Goal: Information Seeking & Learning: Learn about a topic

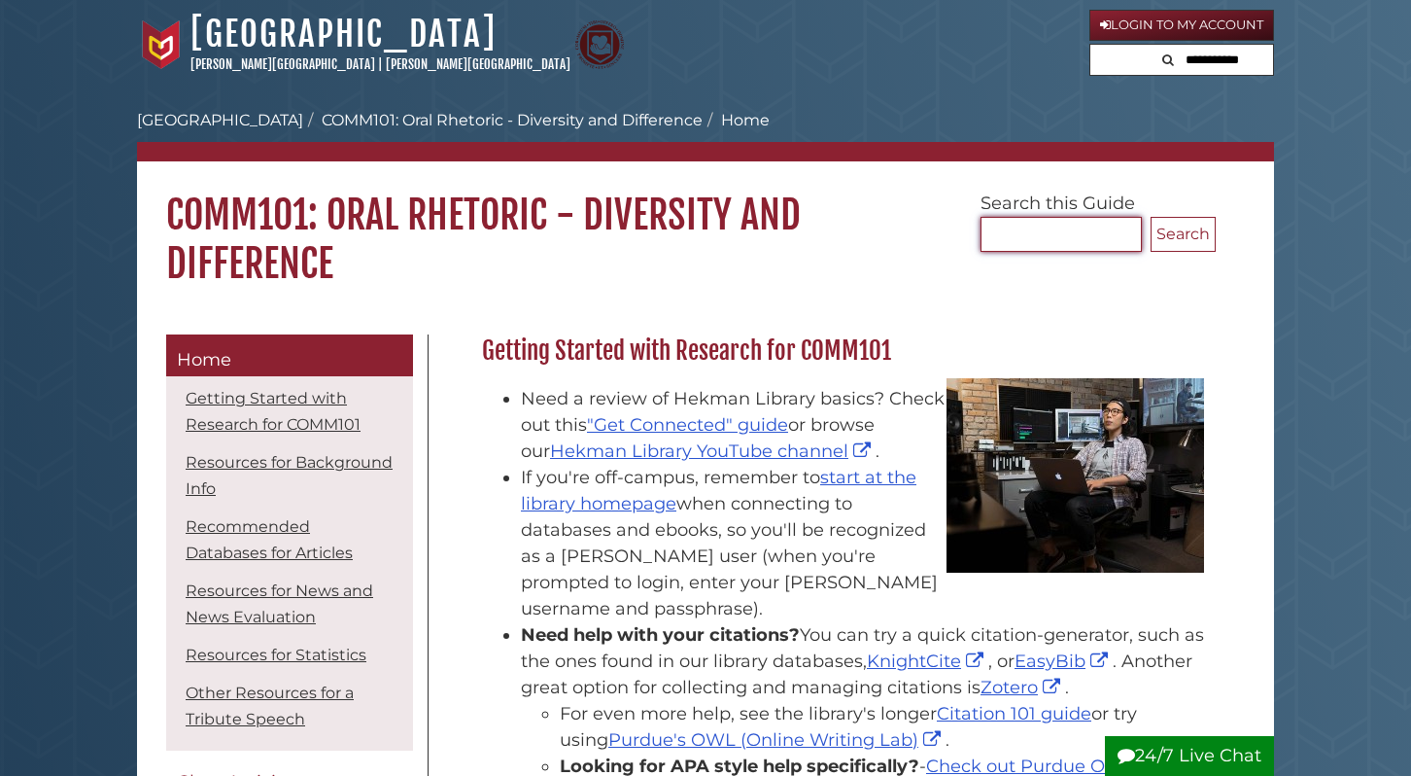
click at [1030, 243] on input "Search..." at bounding box center [1061, 234] width 161 height 35
type input "*******"
click at [1151, 217] on button "Search" at bounding box center [1183, 234] width 65 height 35
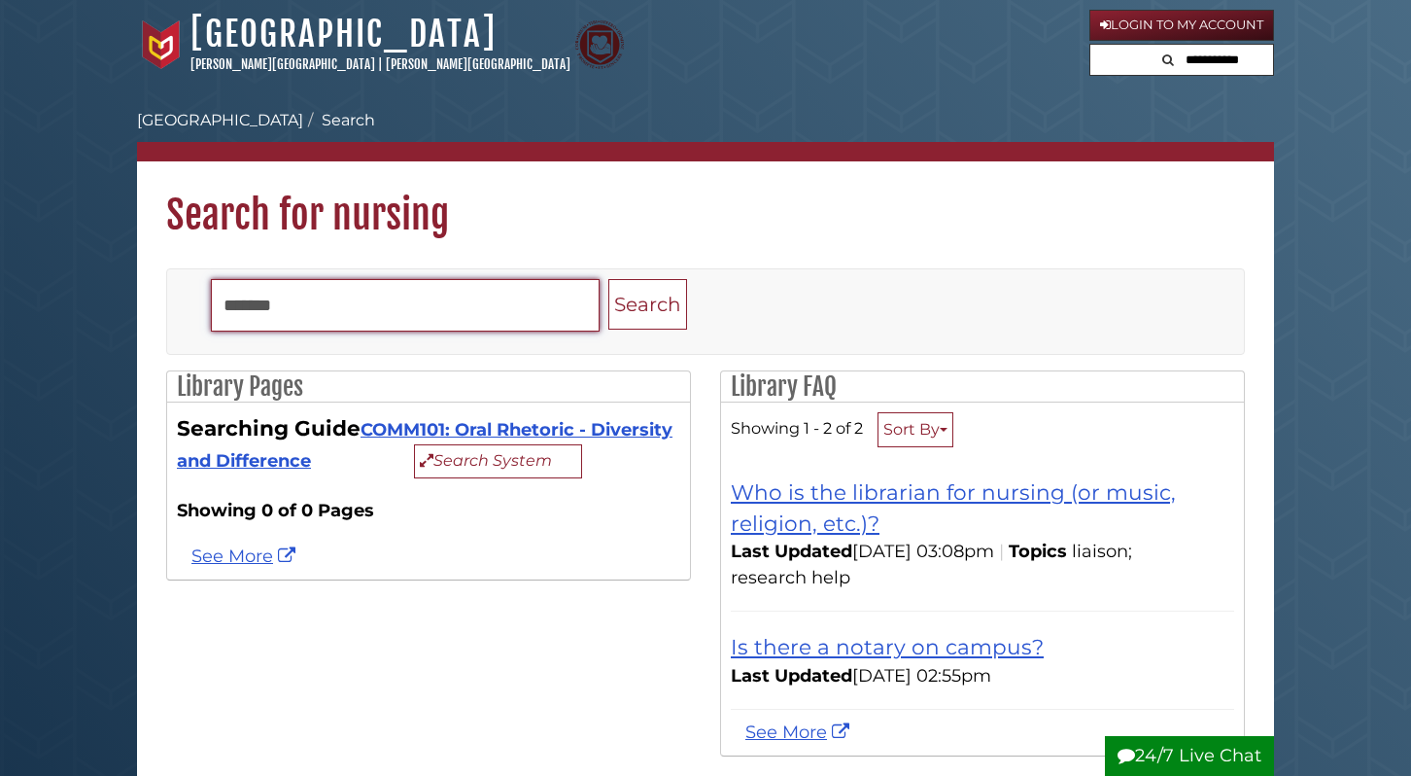
click at [468, 300] on input "*******" at bounding box center [405, 305] width 389 height 52
click at [609, 279] on button "Search" at bounding box center [648, 305] width 79 height 52
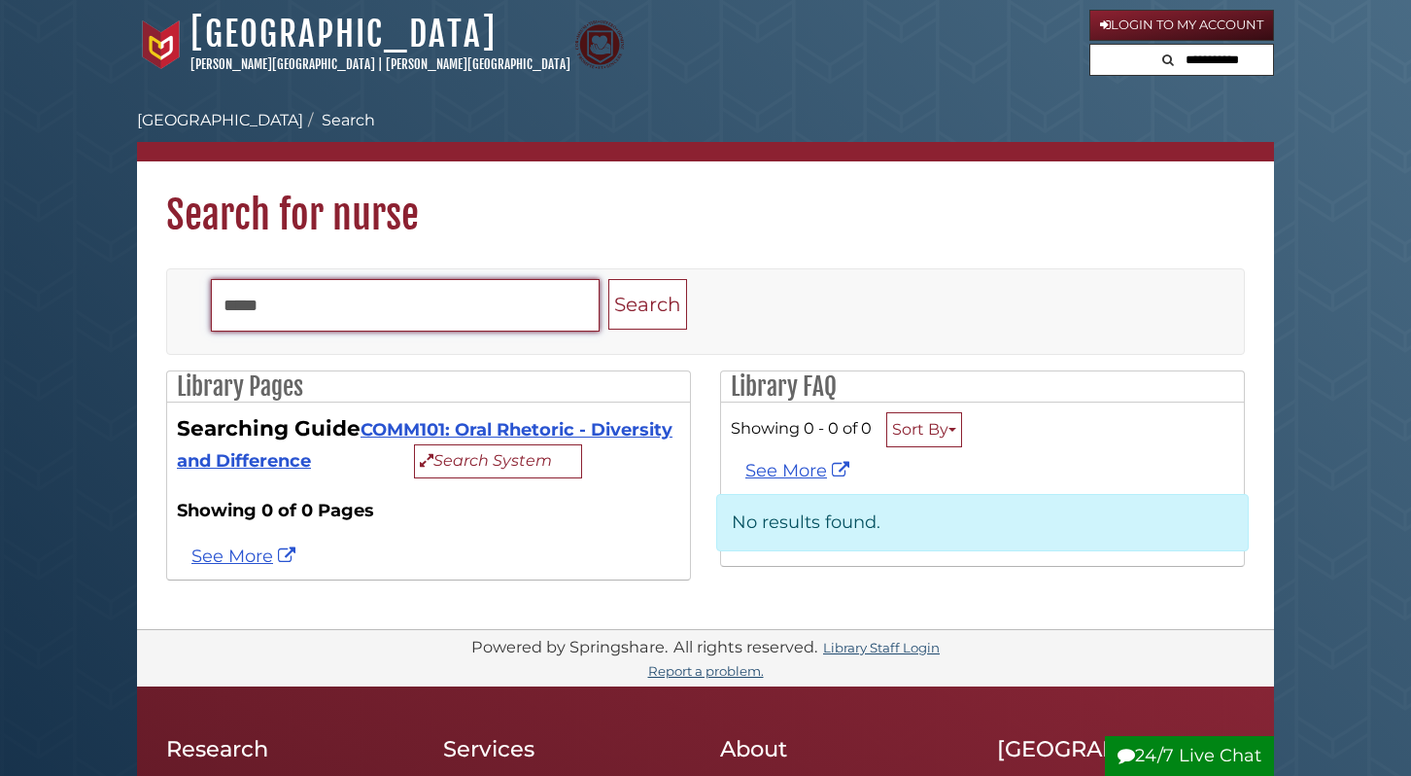
type input "*******"
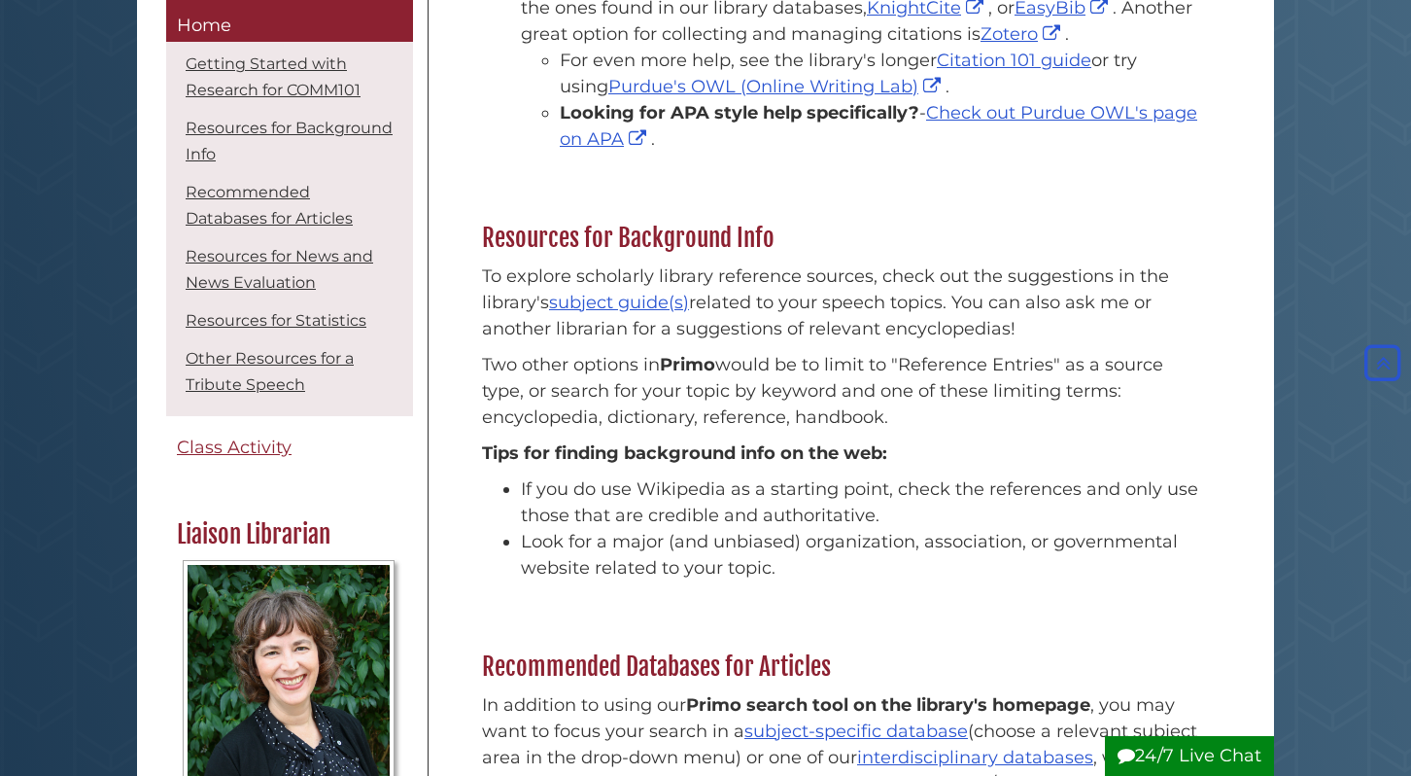
scroll to position [666, 0]
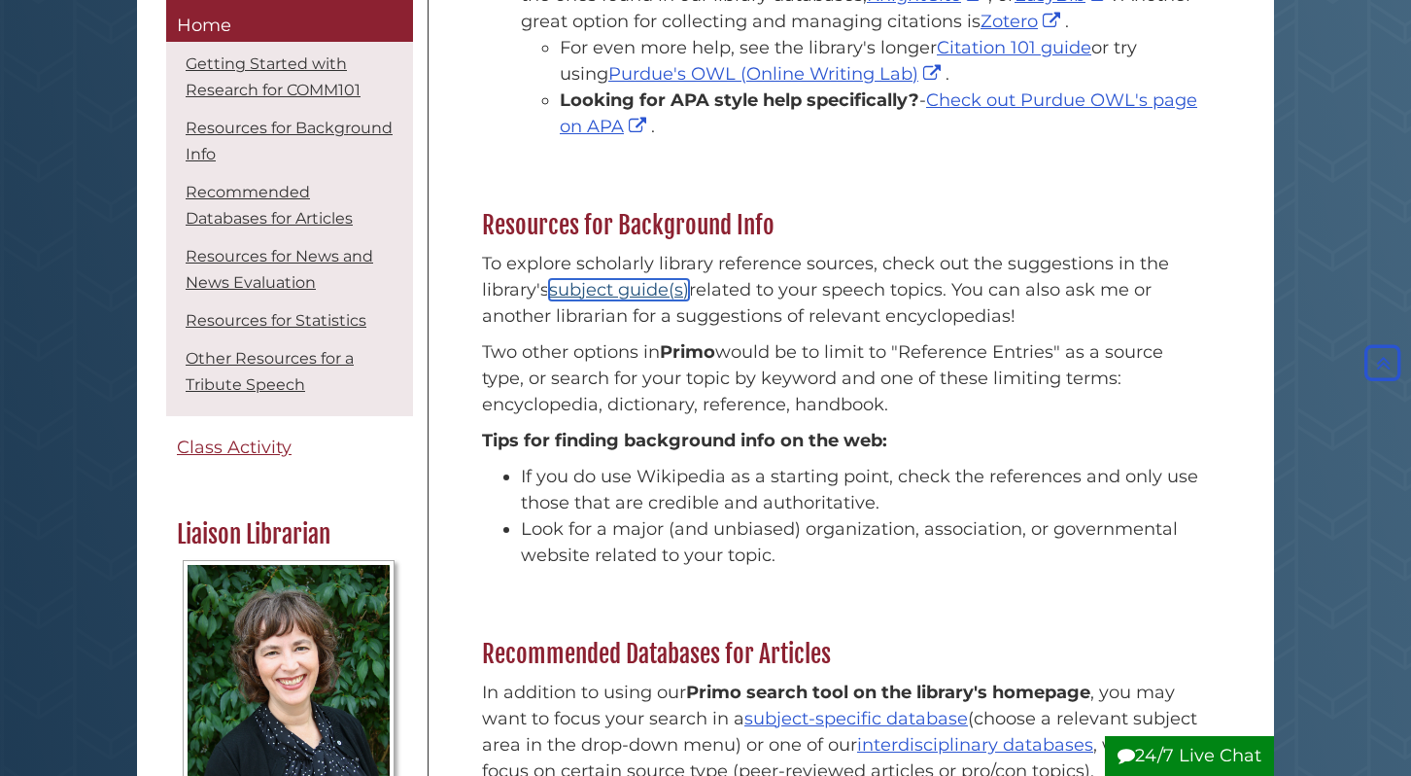
click at [648, 279] on link "subject guide(s)" at bounding box center [619, 289] width 140 height 21
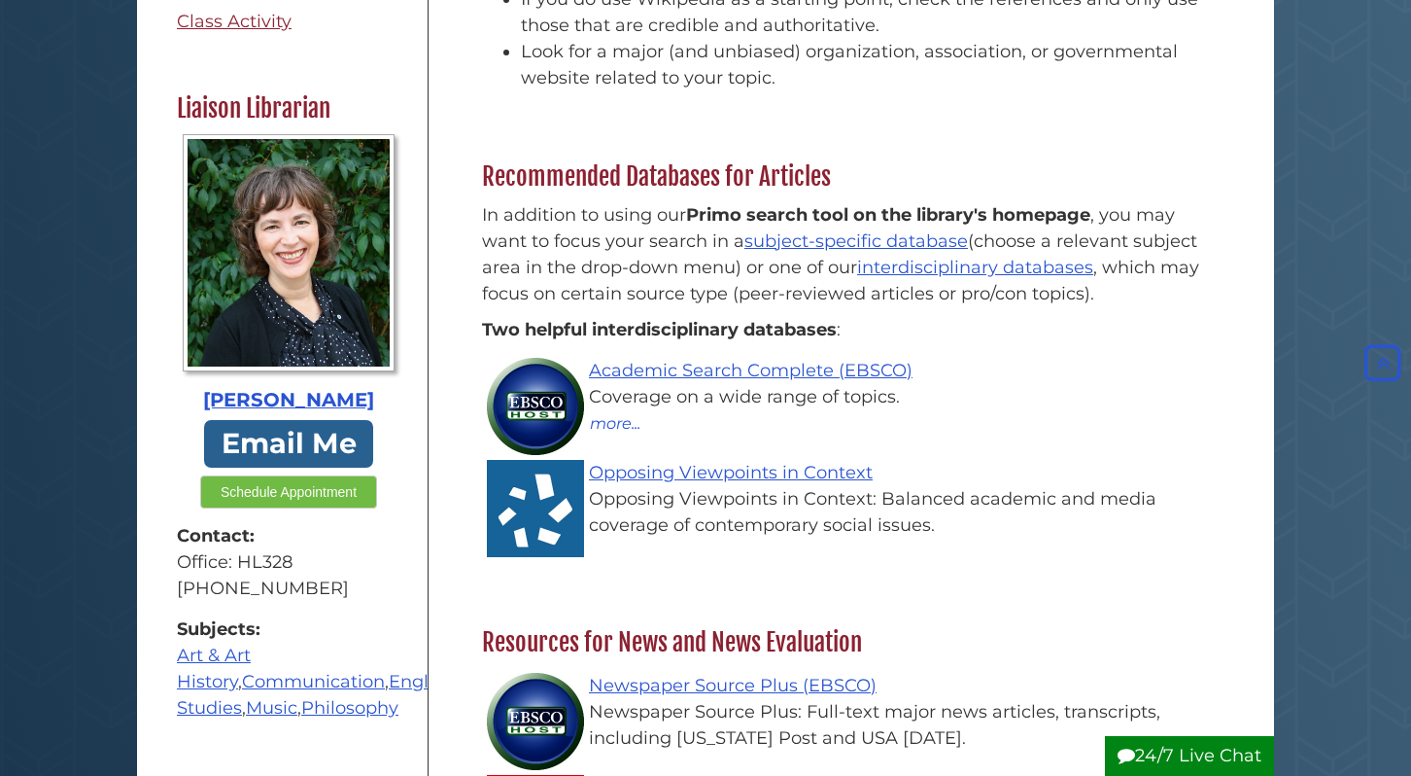
scroll to position [1166, 0]
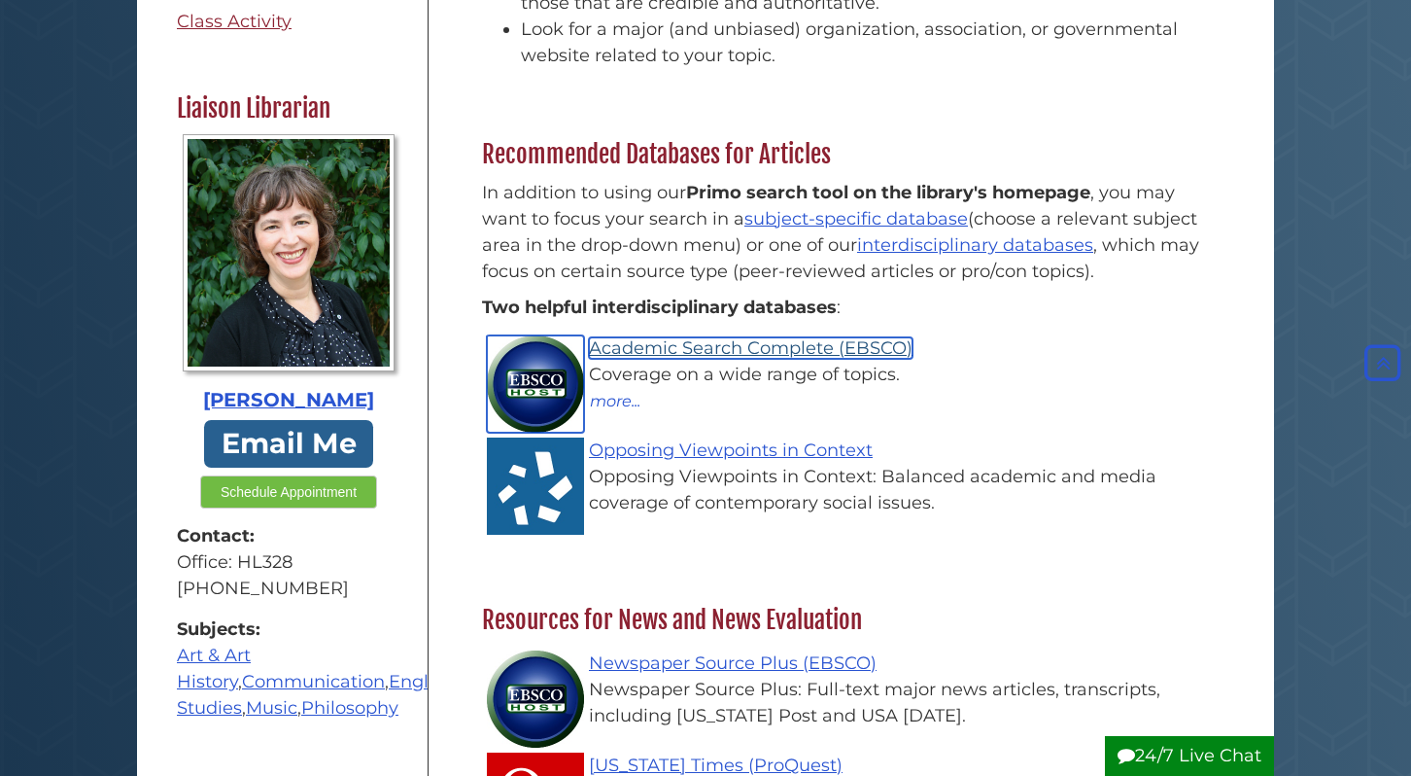
click at [667, 337] on link "Academic Search Complete (EBSCO)" at bounding box center [751, 347] width 324 height 21
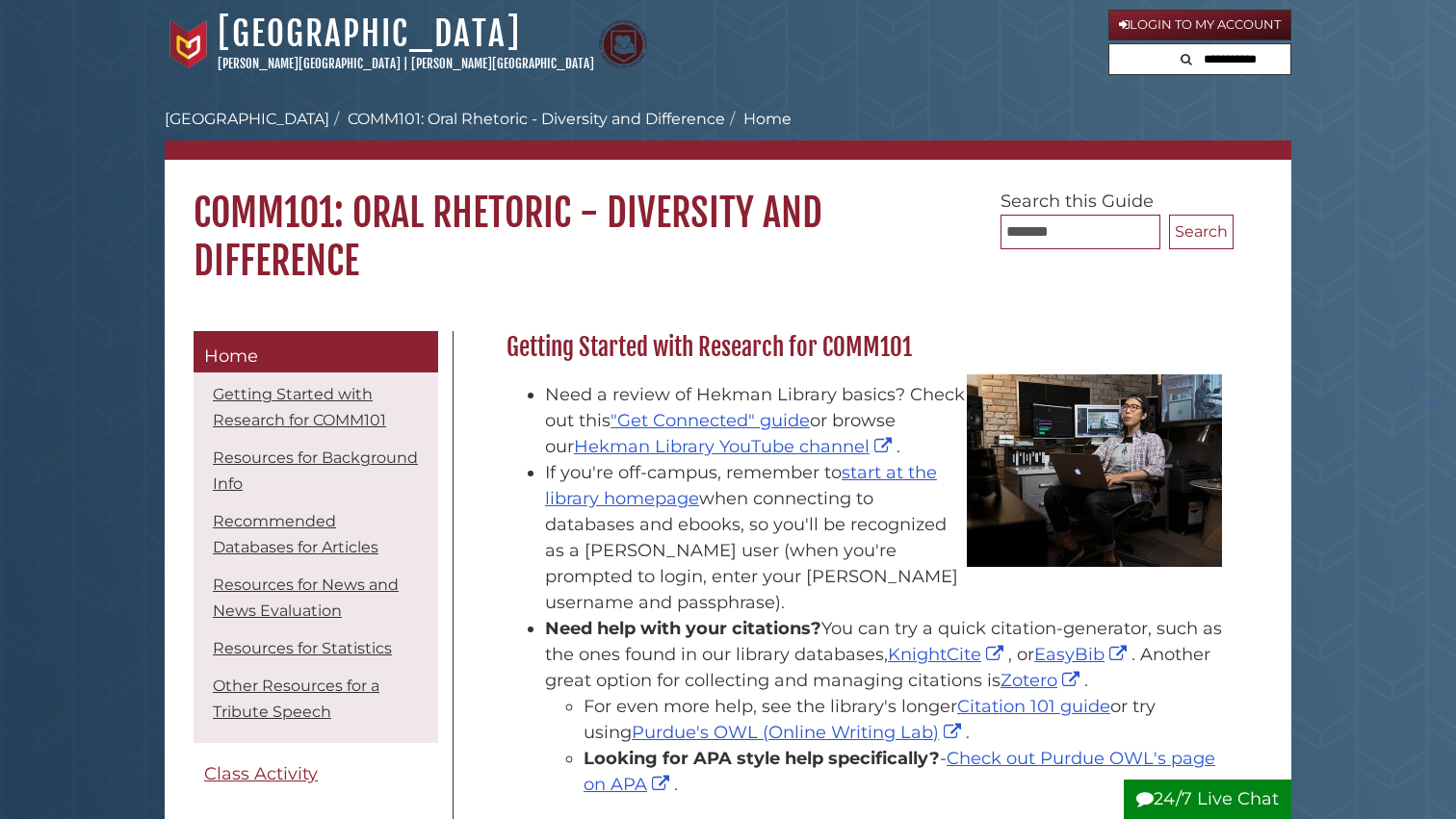
scroll to position [1155, 0]
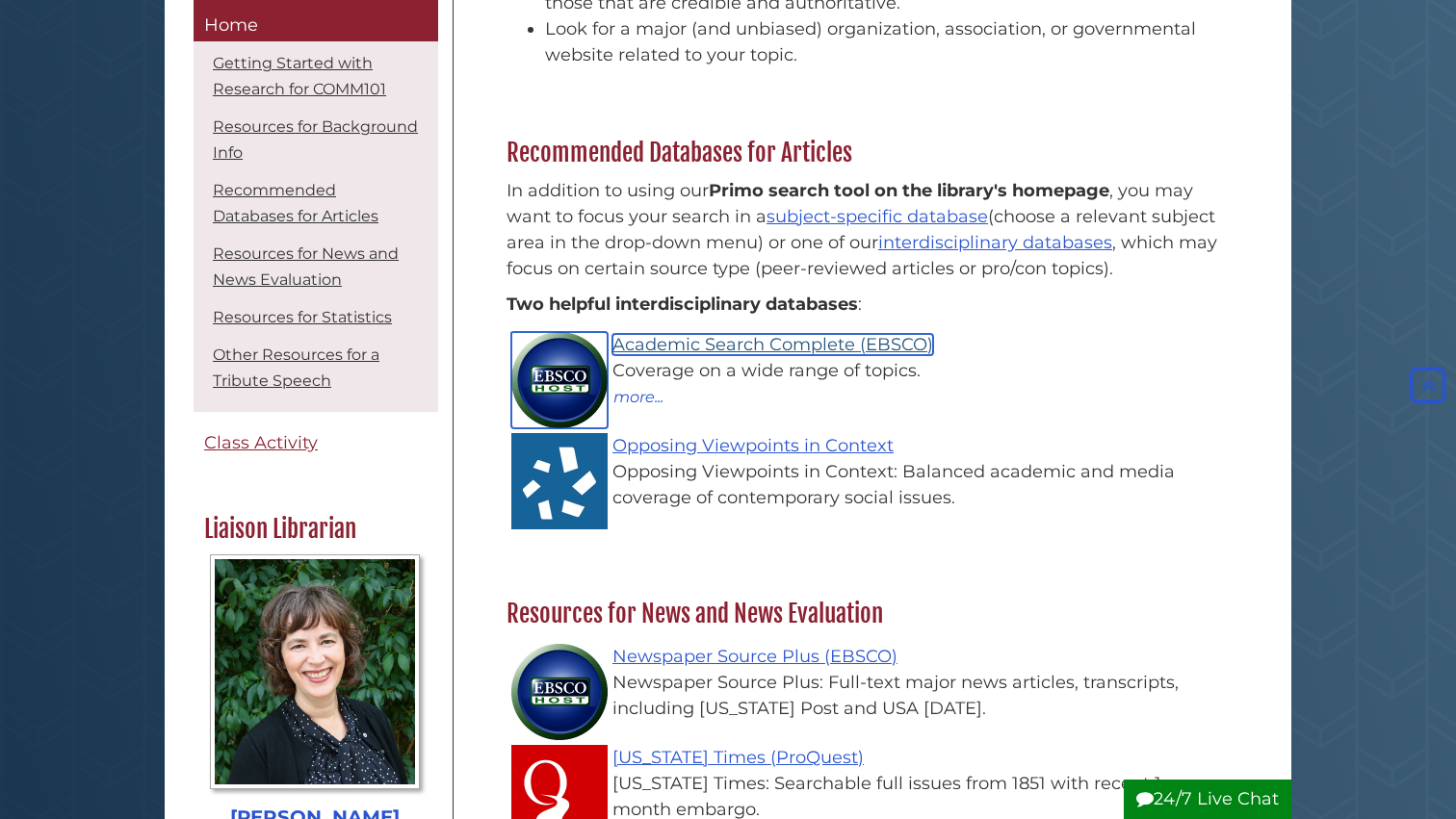
click at [679, 334] on link "Academic Search Complete (EBSCO)" at bounding box center [773, 344] width 321 height 21
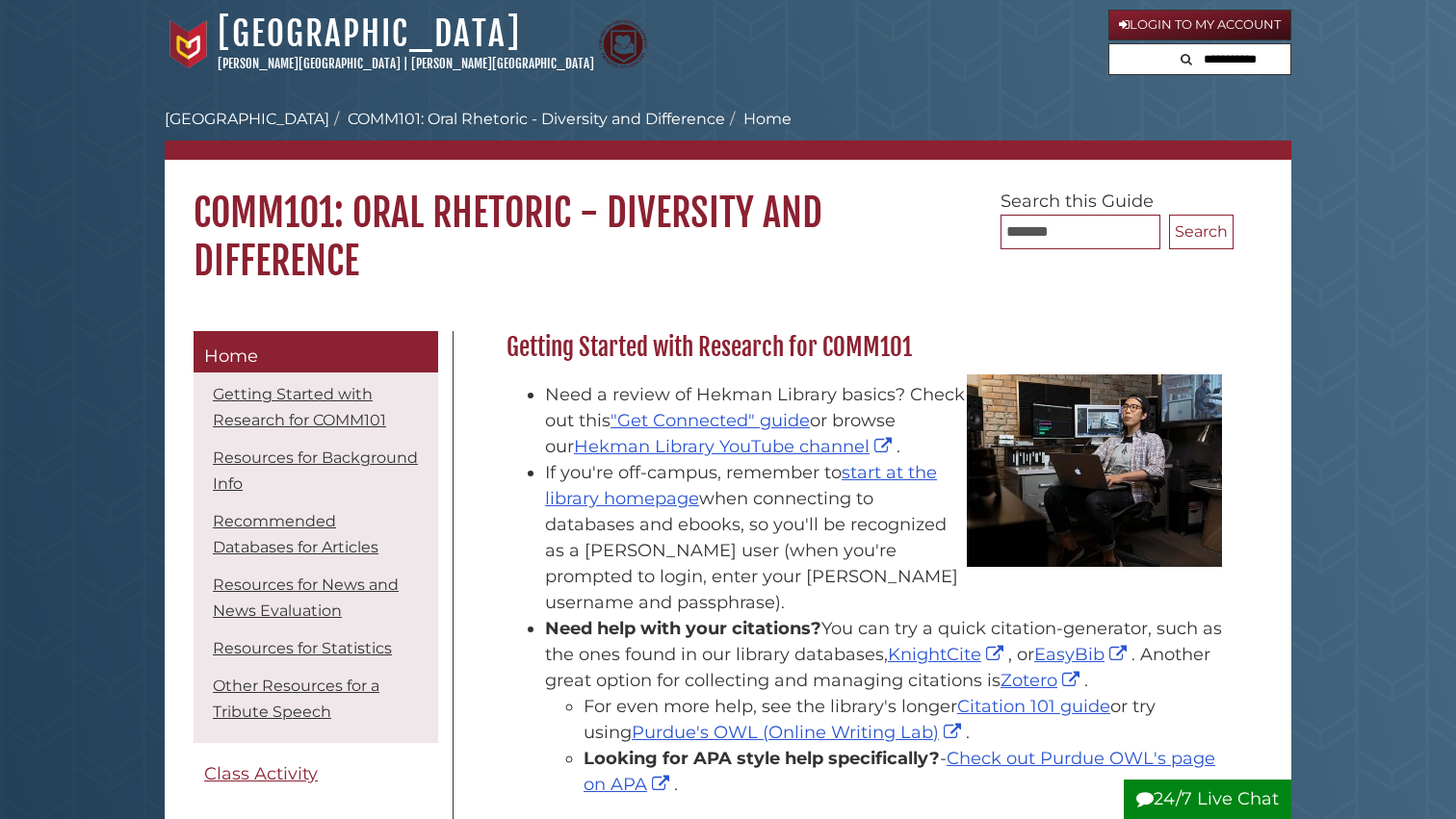
scroll to position [1155, 0]
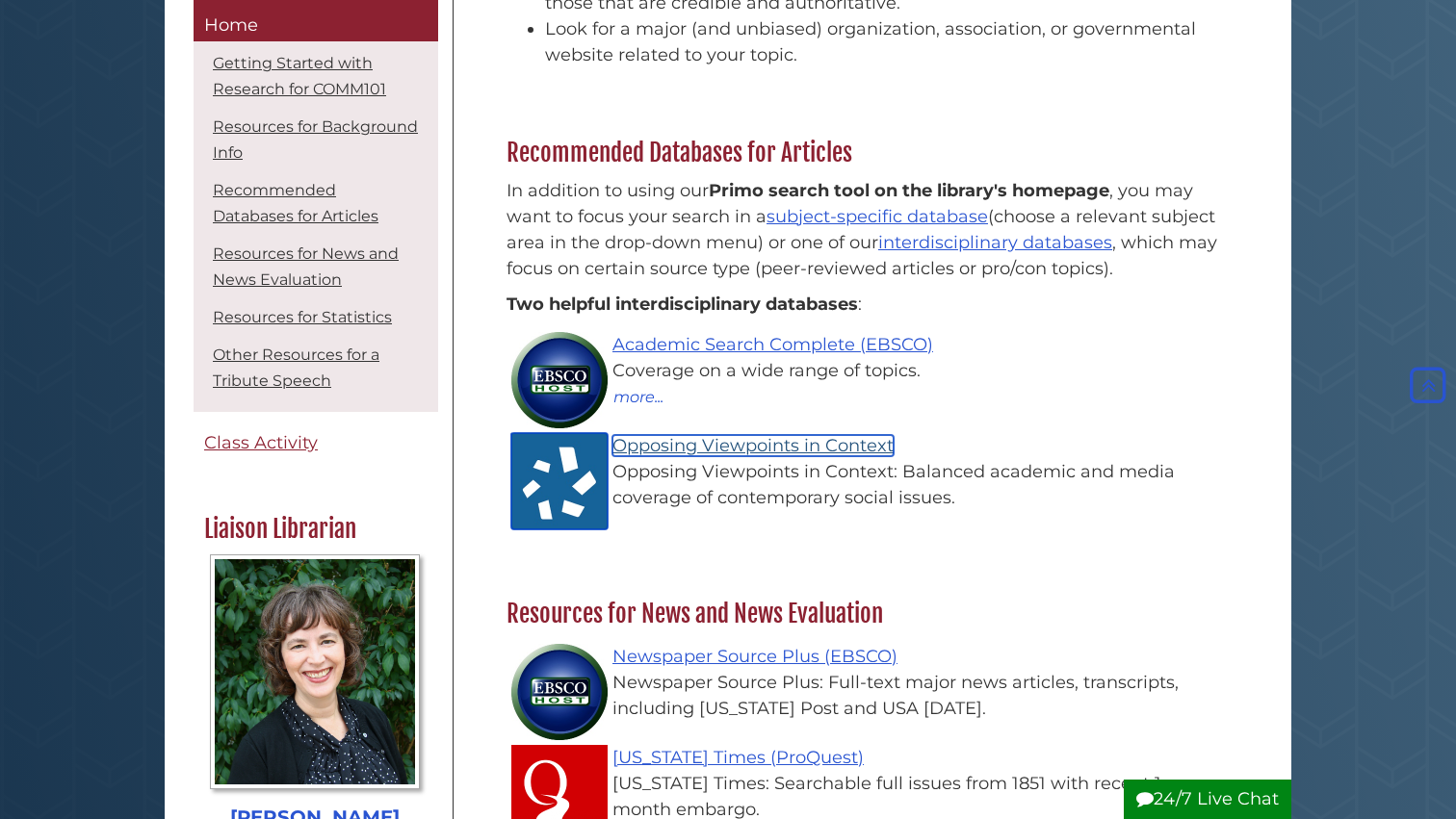
click at [633, 435] on link "Opposing Viewpoints in Context" at bounding box center [753, 445] width 281 height 21
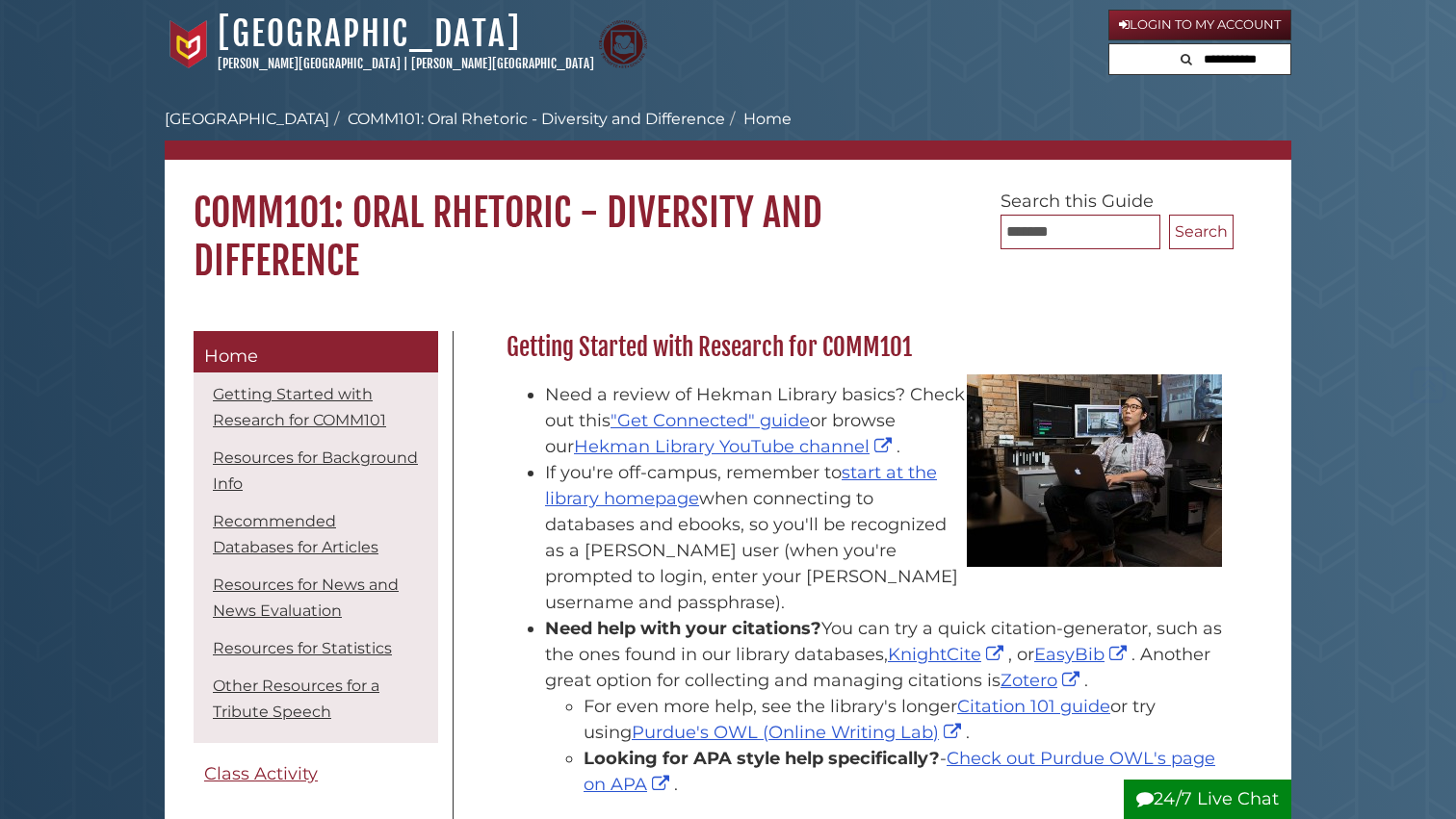
scroll to position [1155, 0]
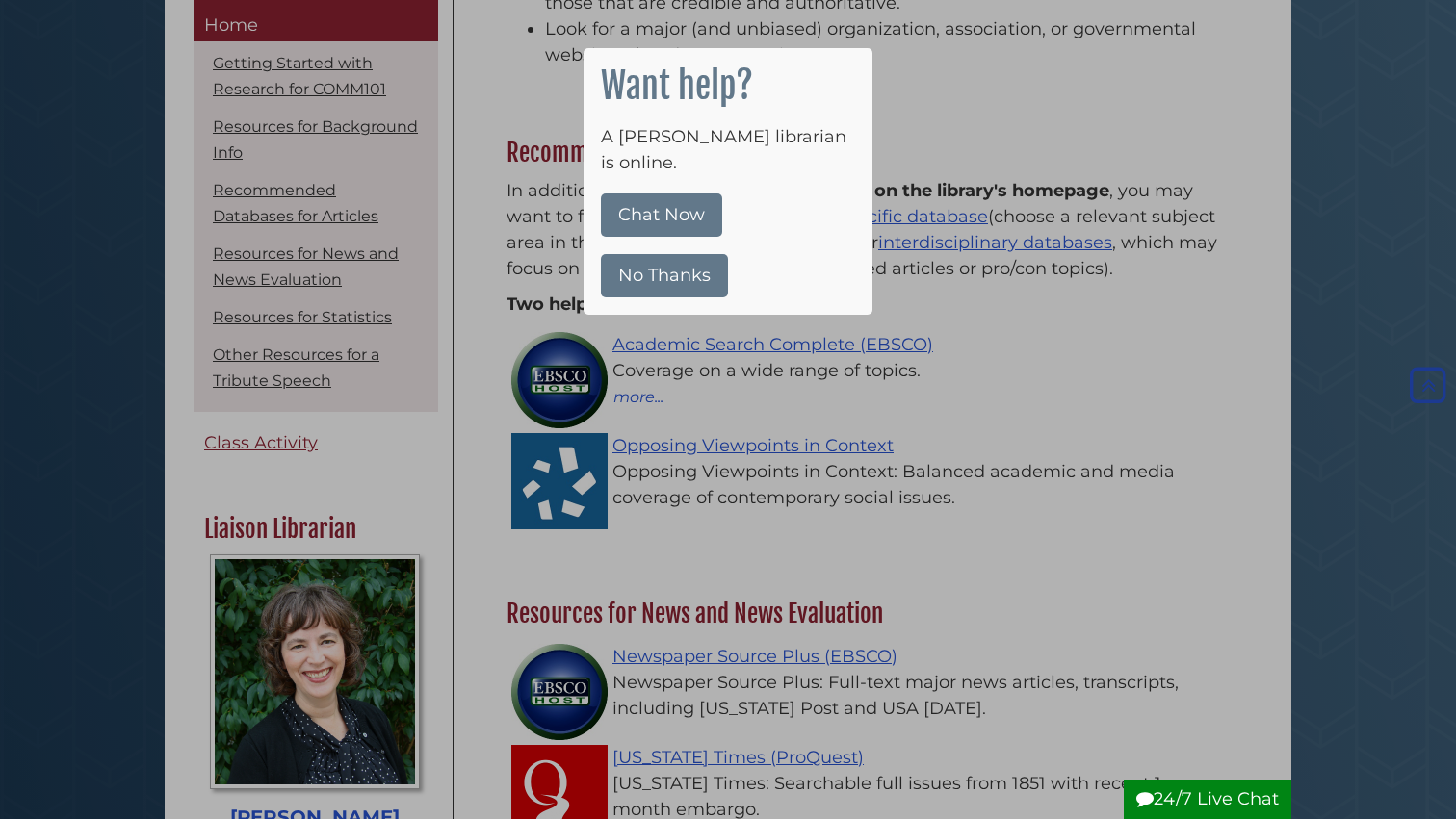
click at [482, 373] on div at bounding box center [728, 409] width 1456 height 819
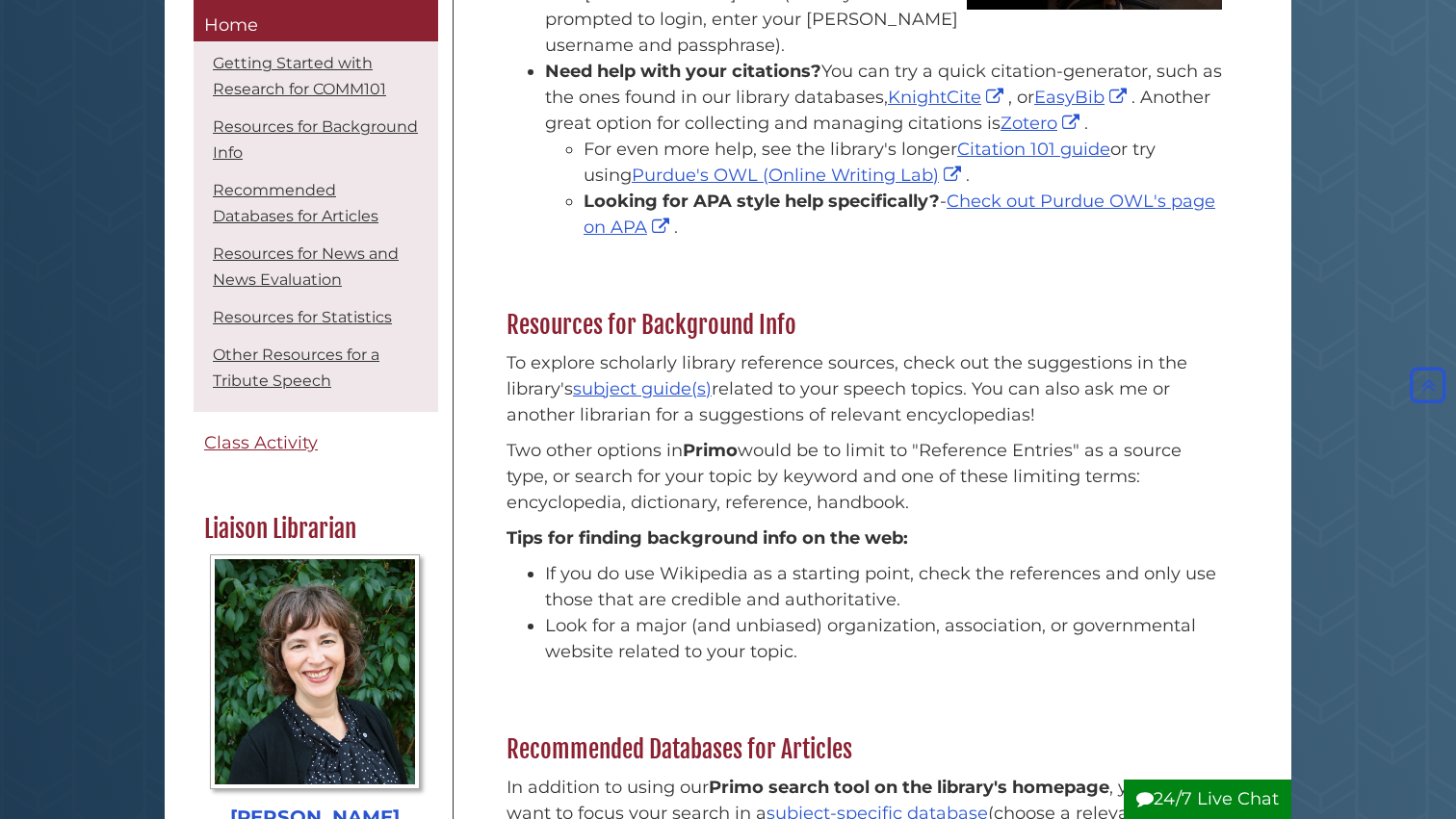
scroll to position [554, 0]
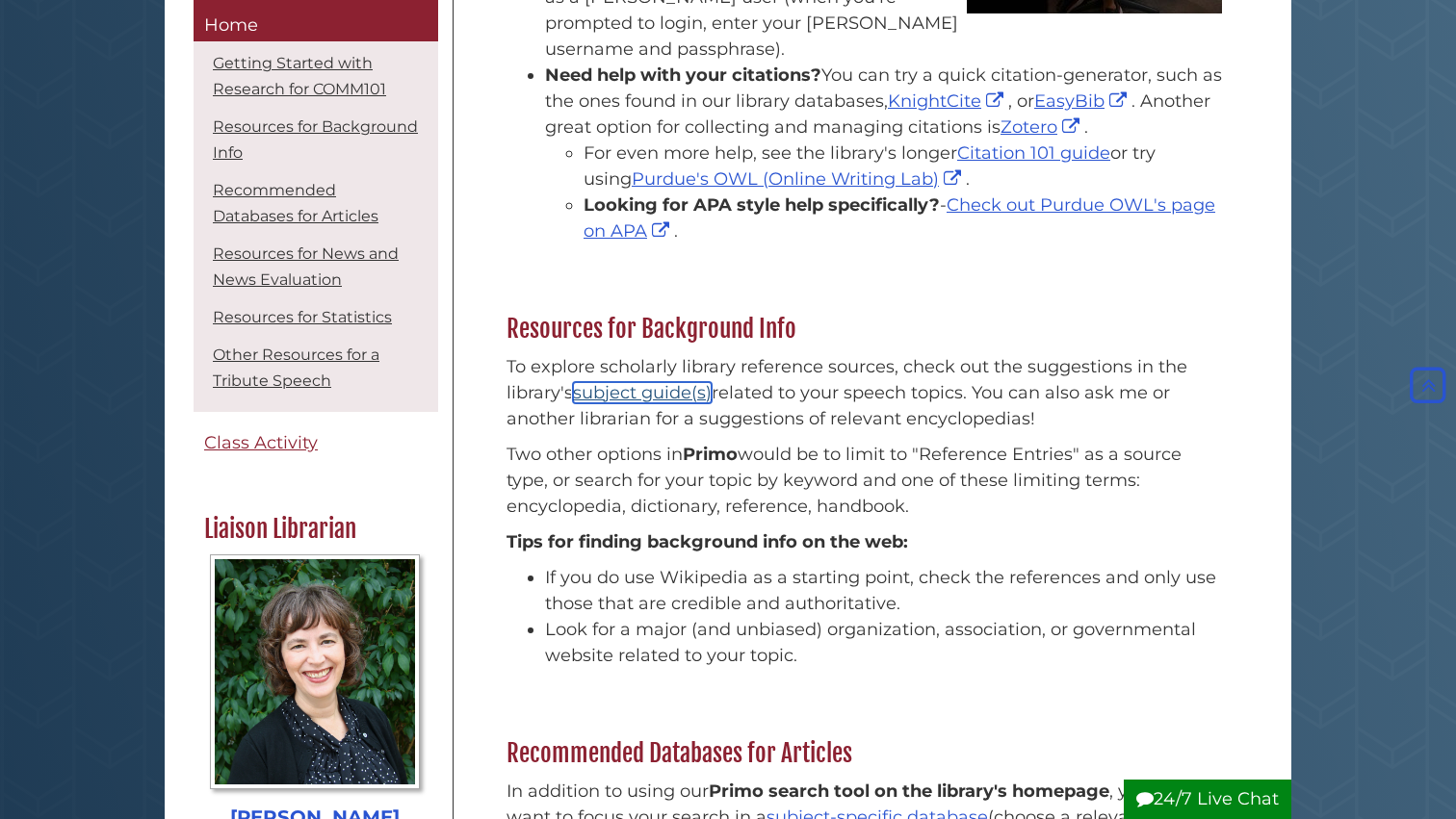
click at [623, 382] on link "subject guide(s)" at bounding box center [642, 392] width 139 height 21
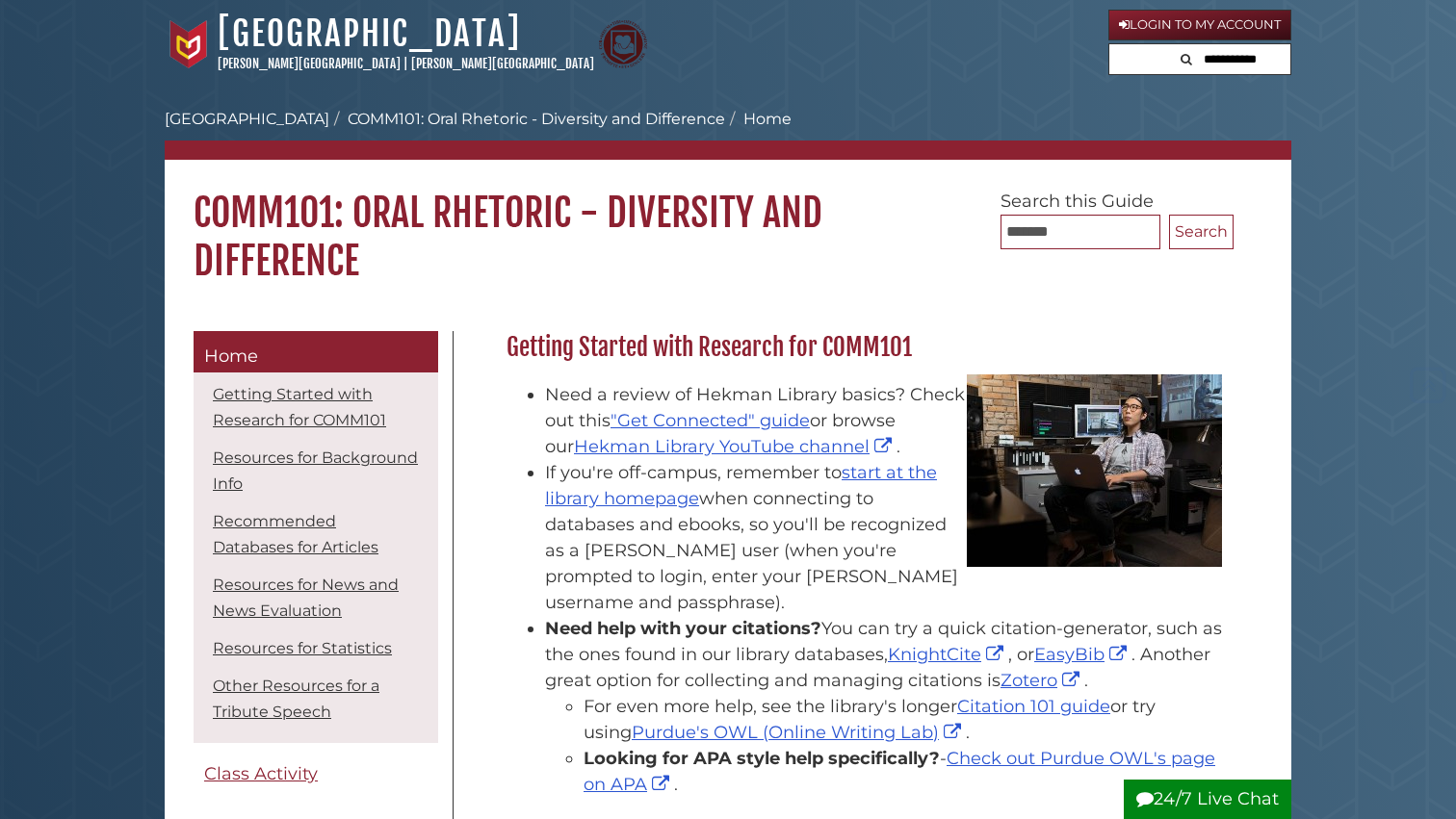
scroll to position [1155, 0]
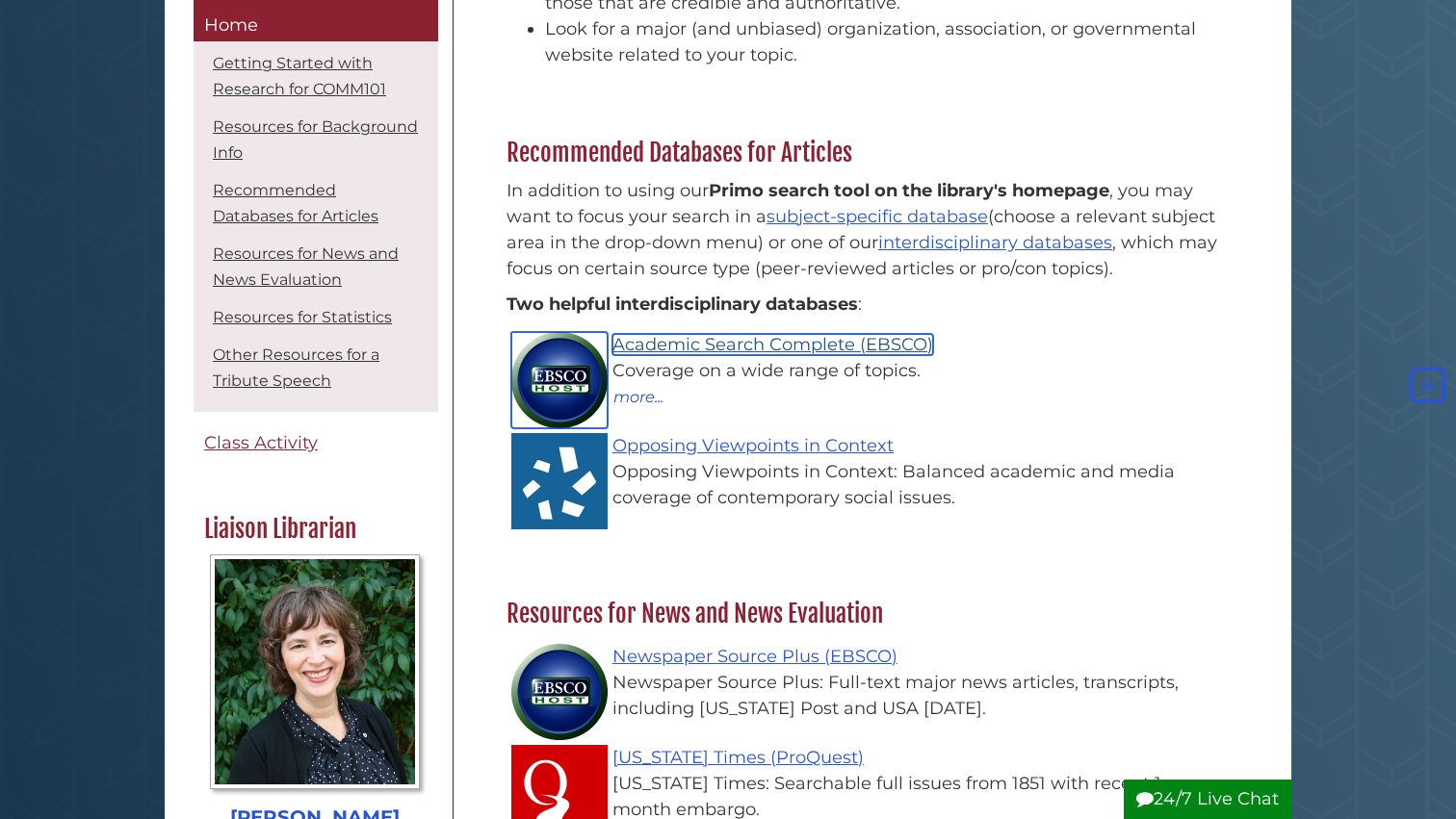
click at [643, 334] on link "Academic Search Complete (EBSCO)" at bounding box center [773, 344] width 321 height 21
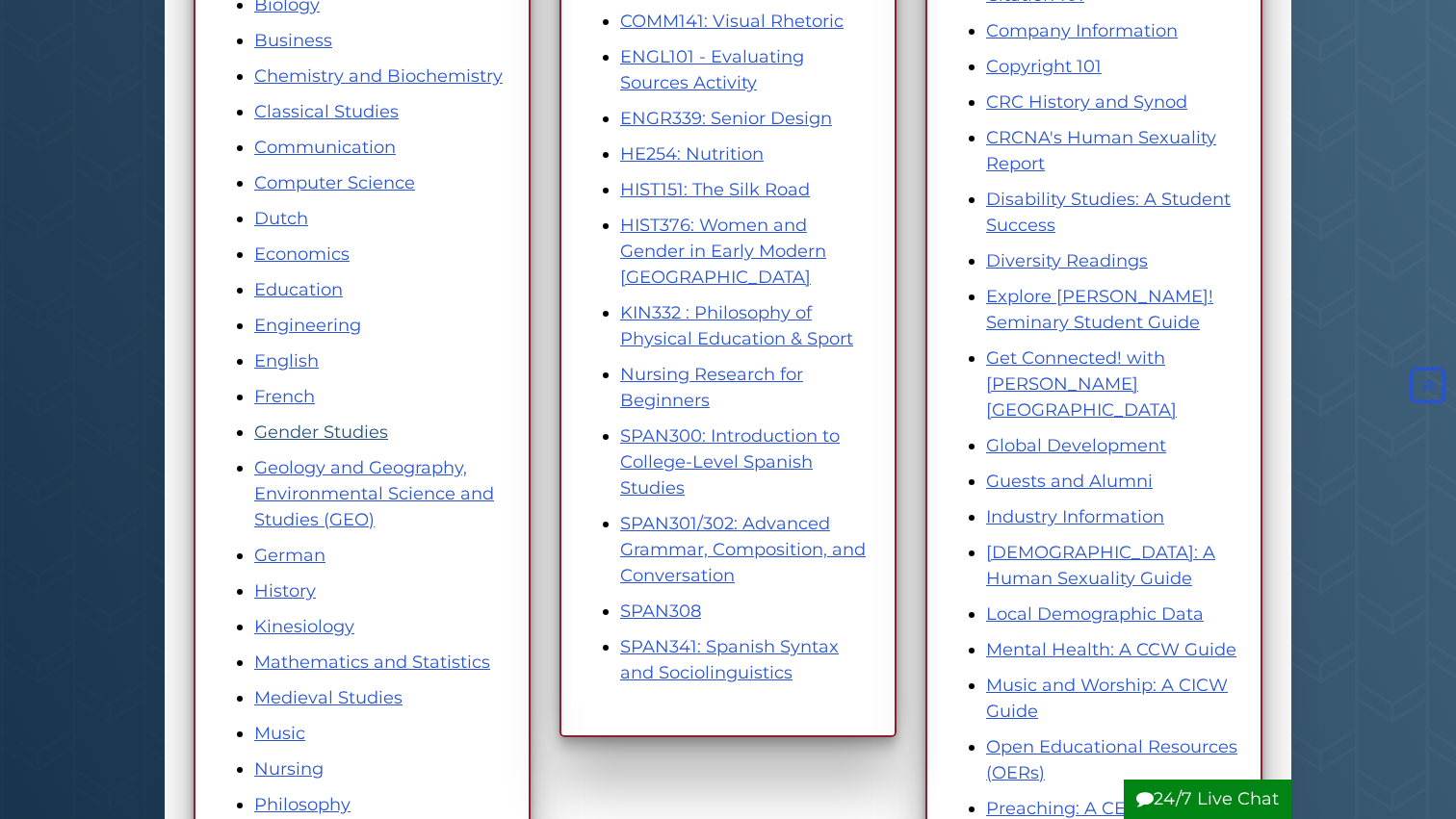
scroll to position [562, 0]
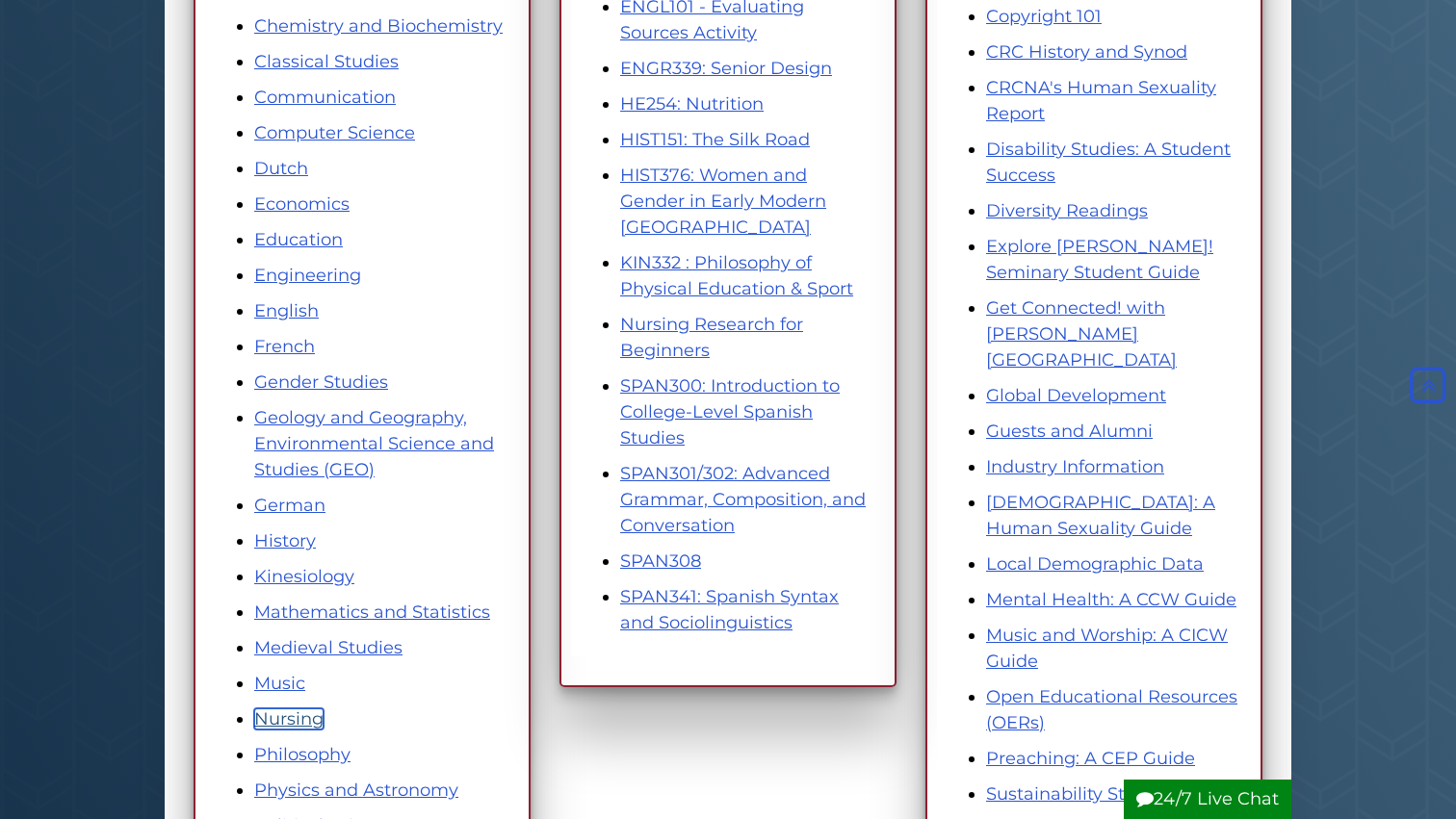
click at [281, 722] on link "Nursing" at bounding box center [289, 718] width 69 height 21
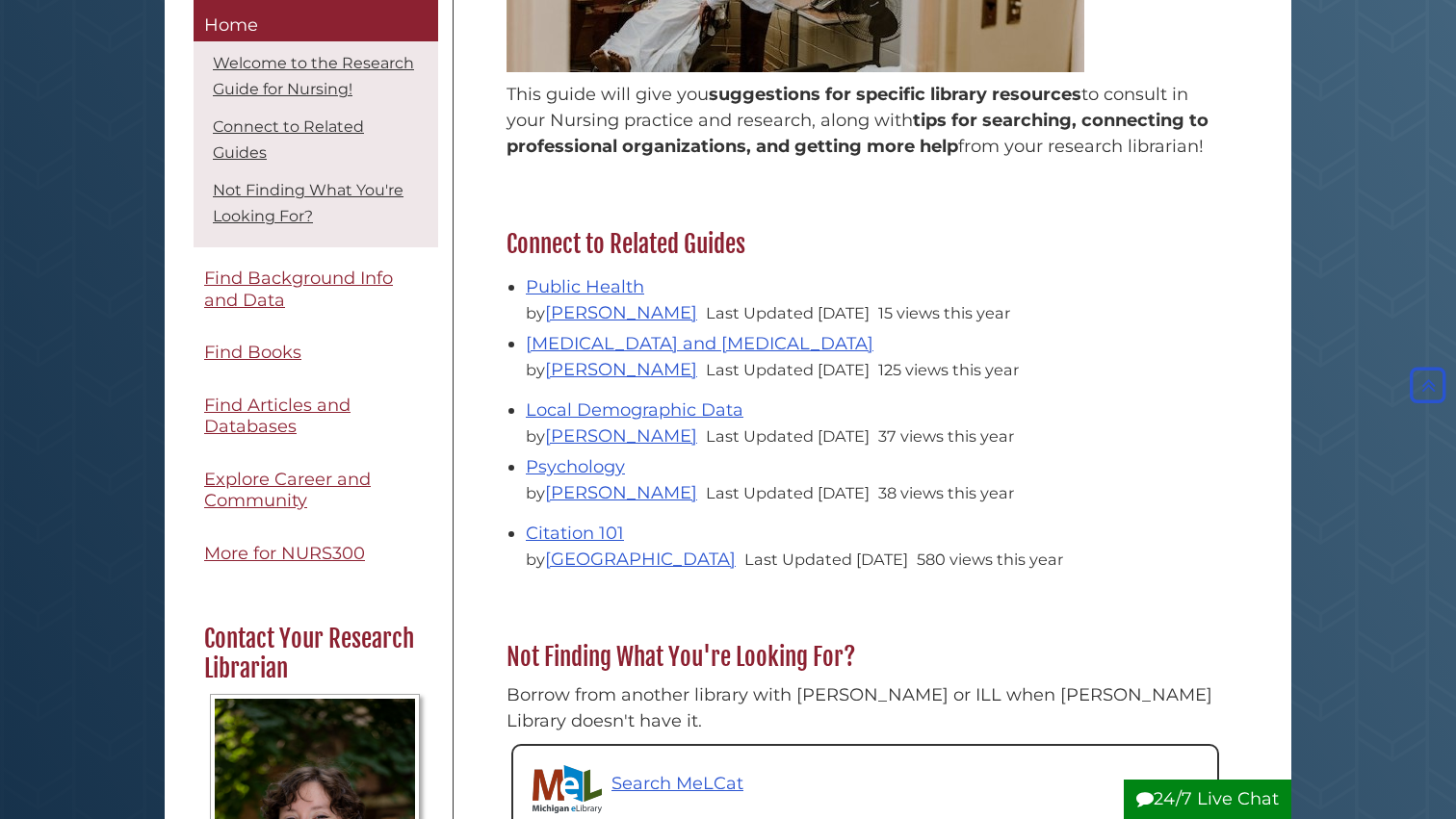
scroll to position [442, 0]
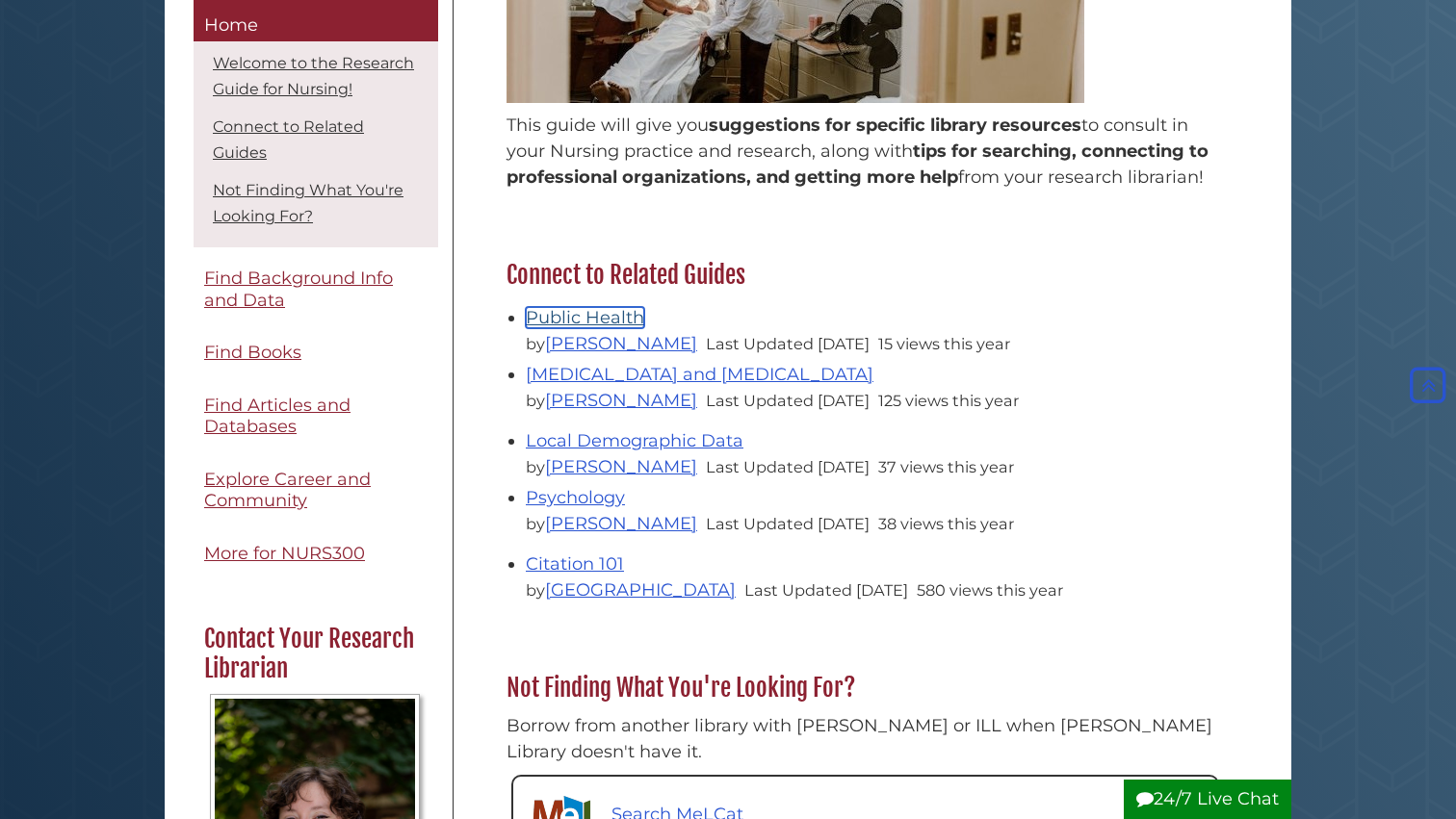
click at [603, 318] on link "Public Health" at bounding box center [585, 317] width 119 height 21
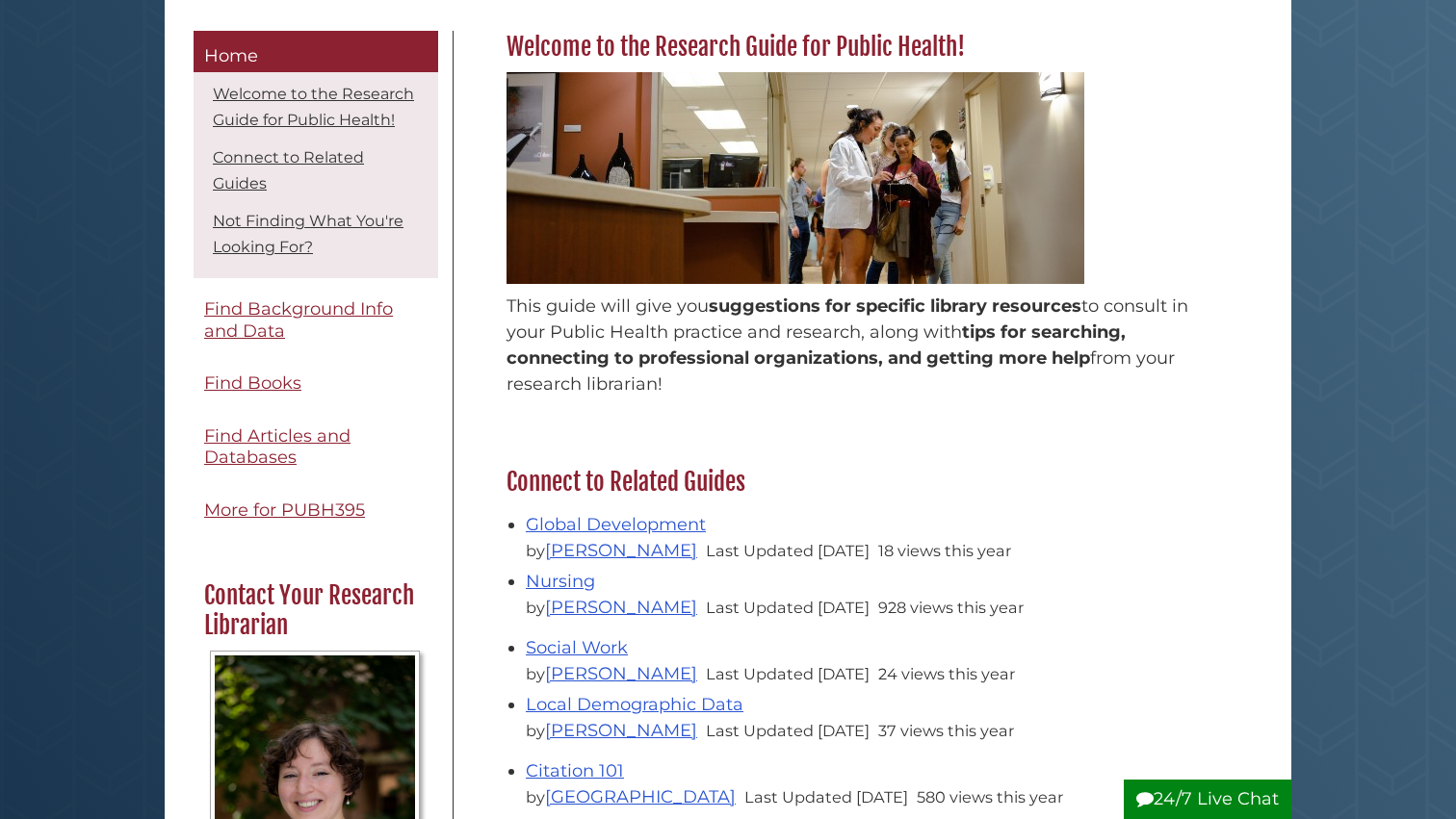
scroll to position [264, 0]
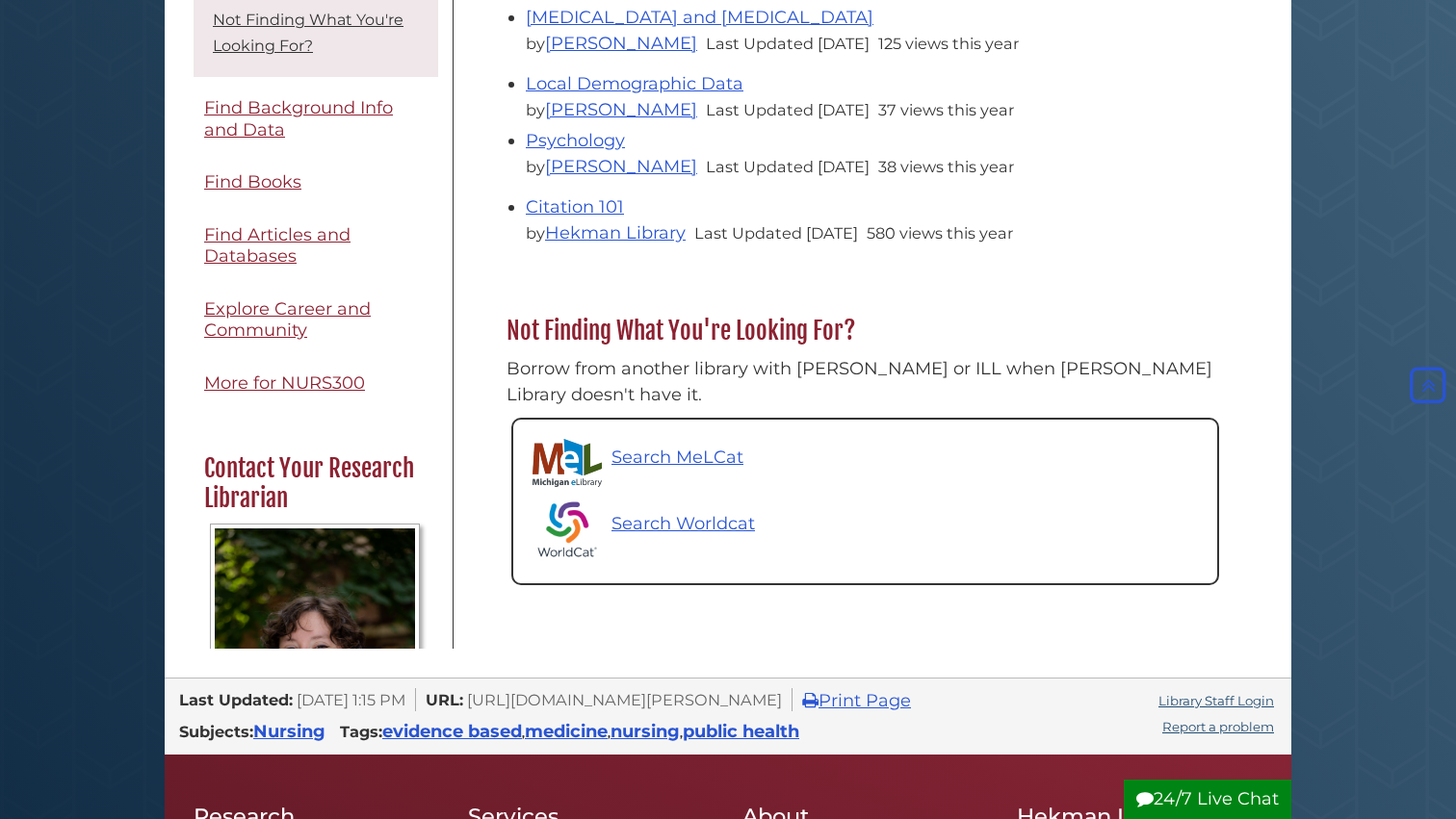
scroll to position [812, 0]
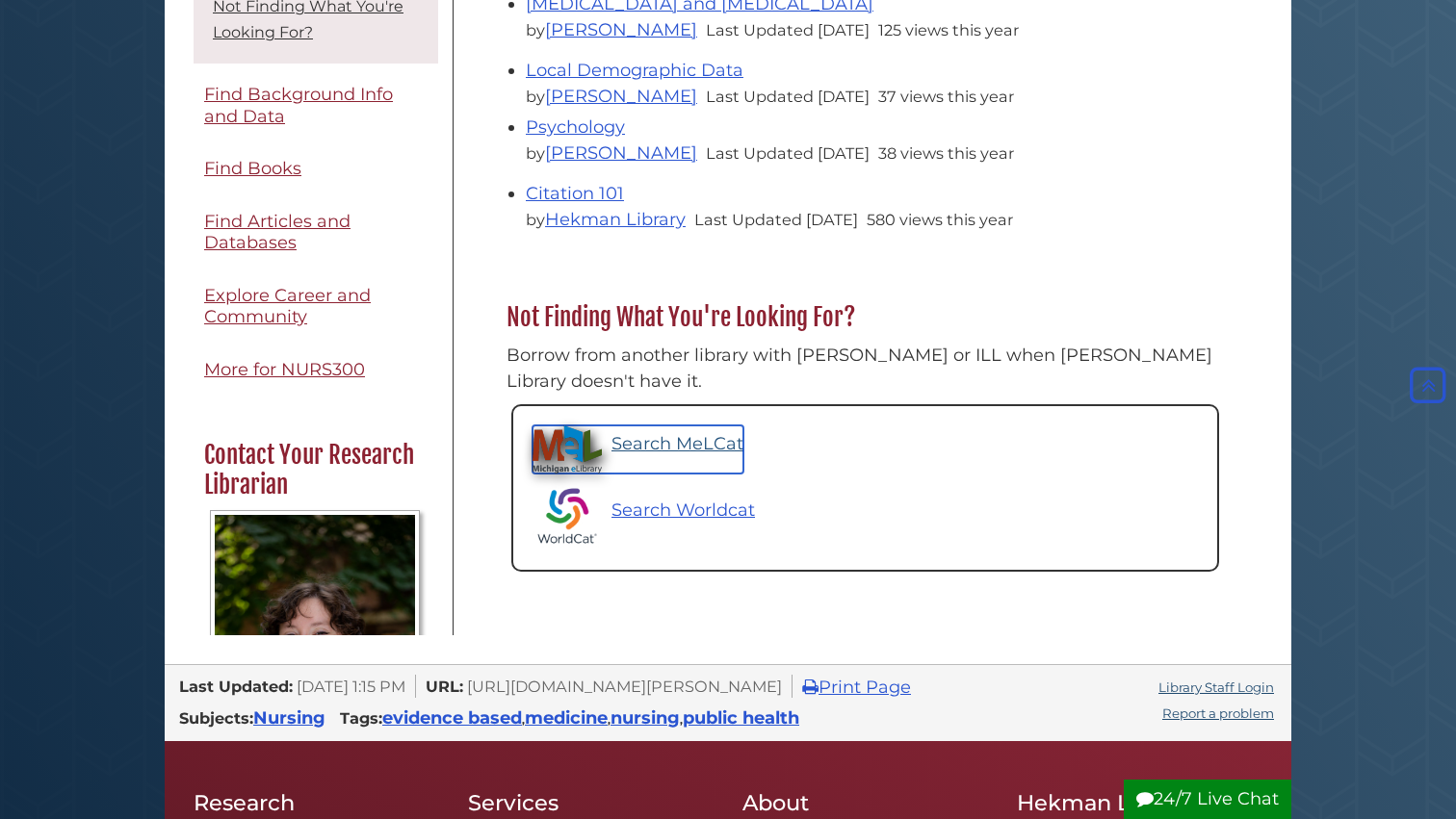
click at [655, 431] on p "Search MeLCat" at bounding box center [676, 444] width 132 height 26
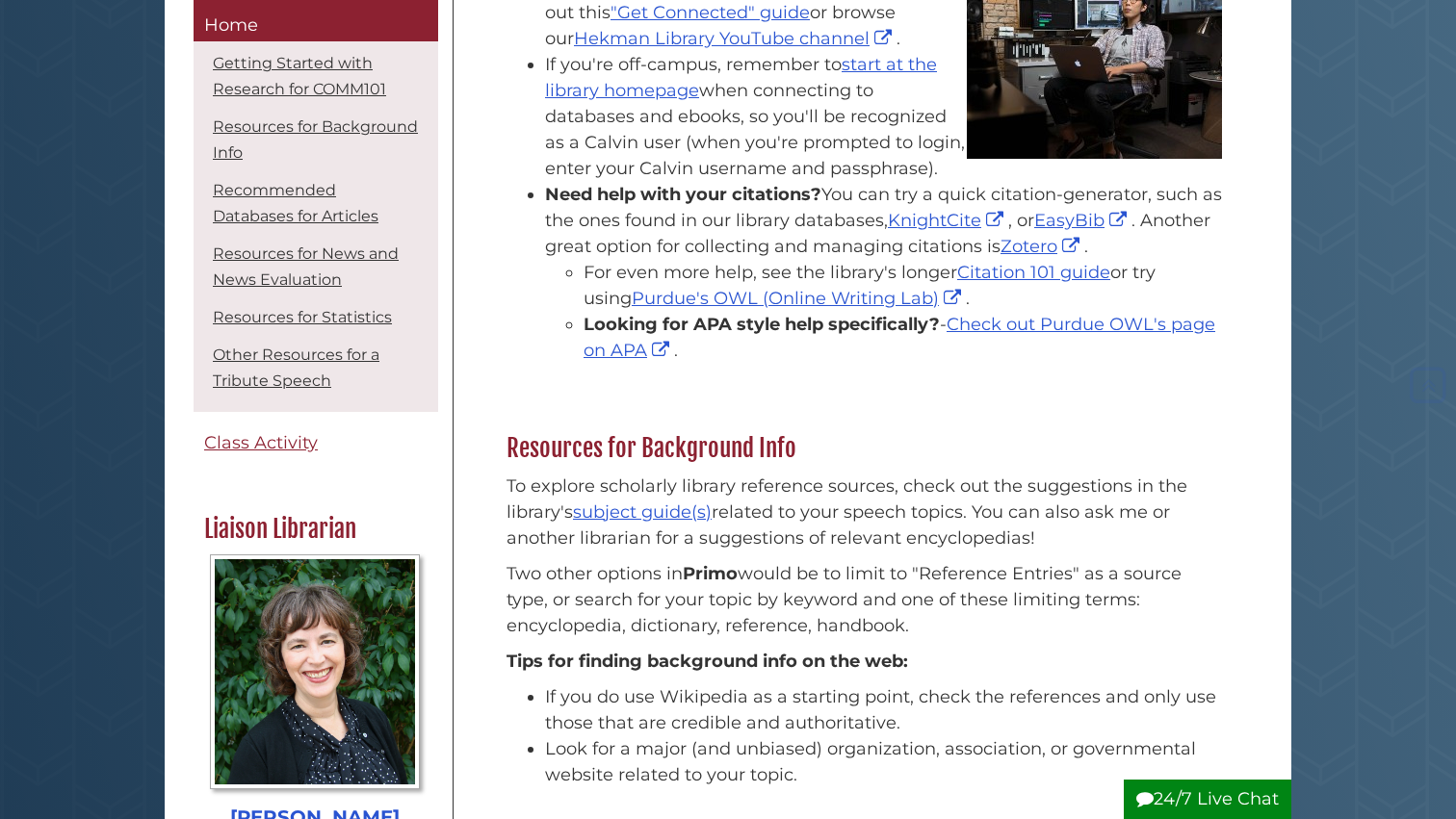
scroll to position [405, 0]
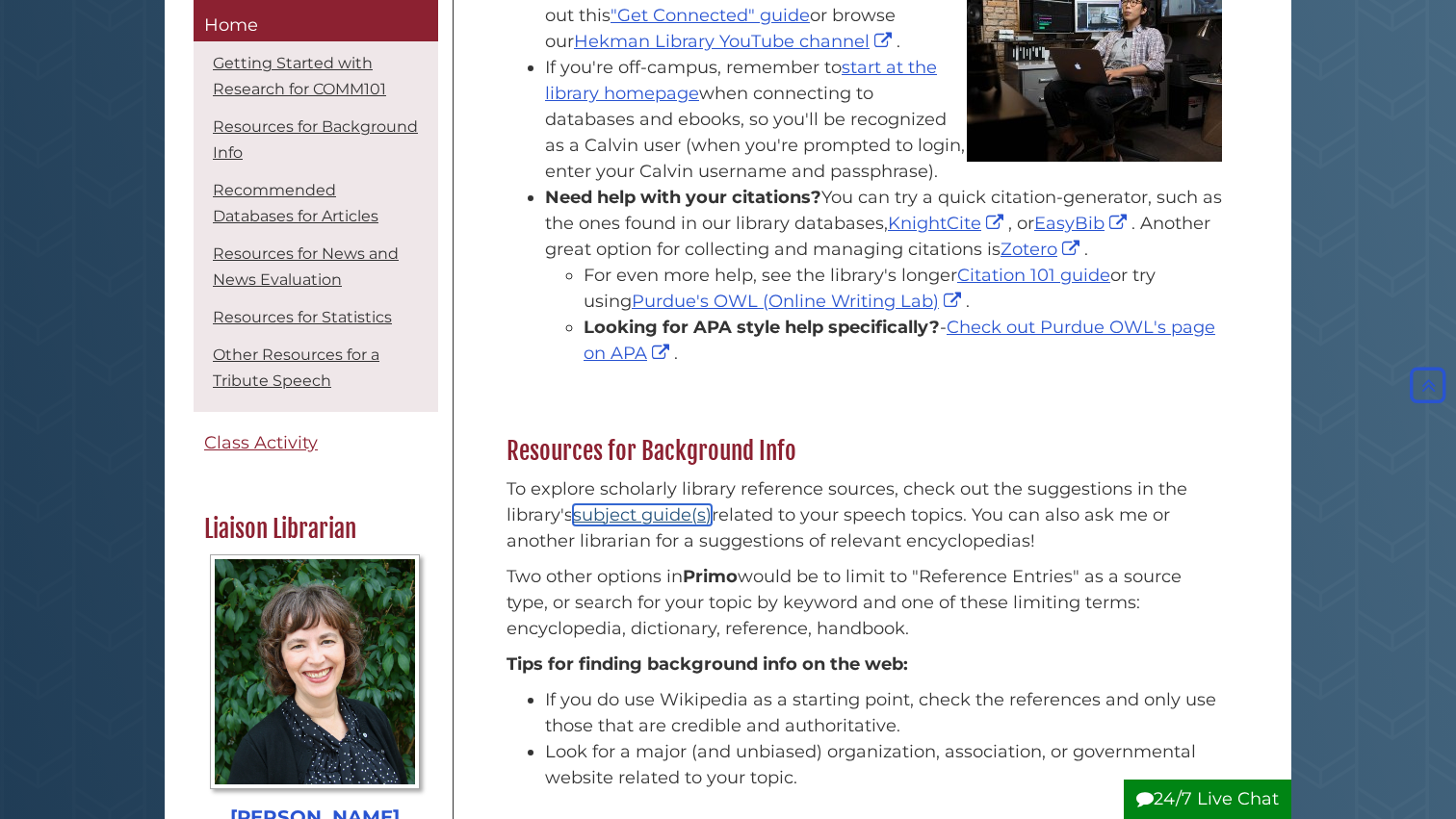
click at [612, 517] on link "subject guide(s)" at bounding box center [642, 514] width 139 height 21
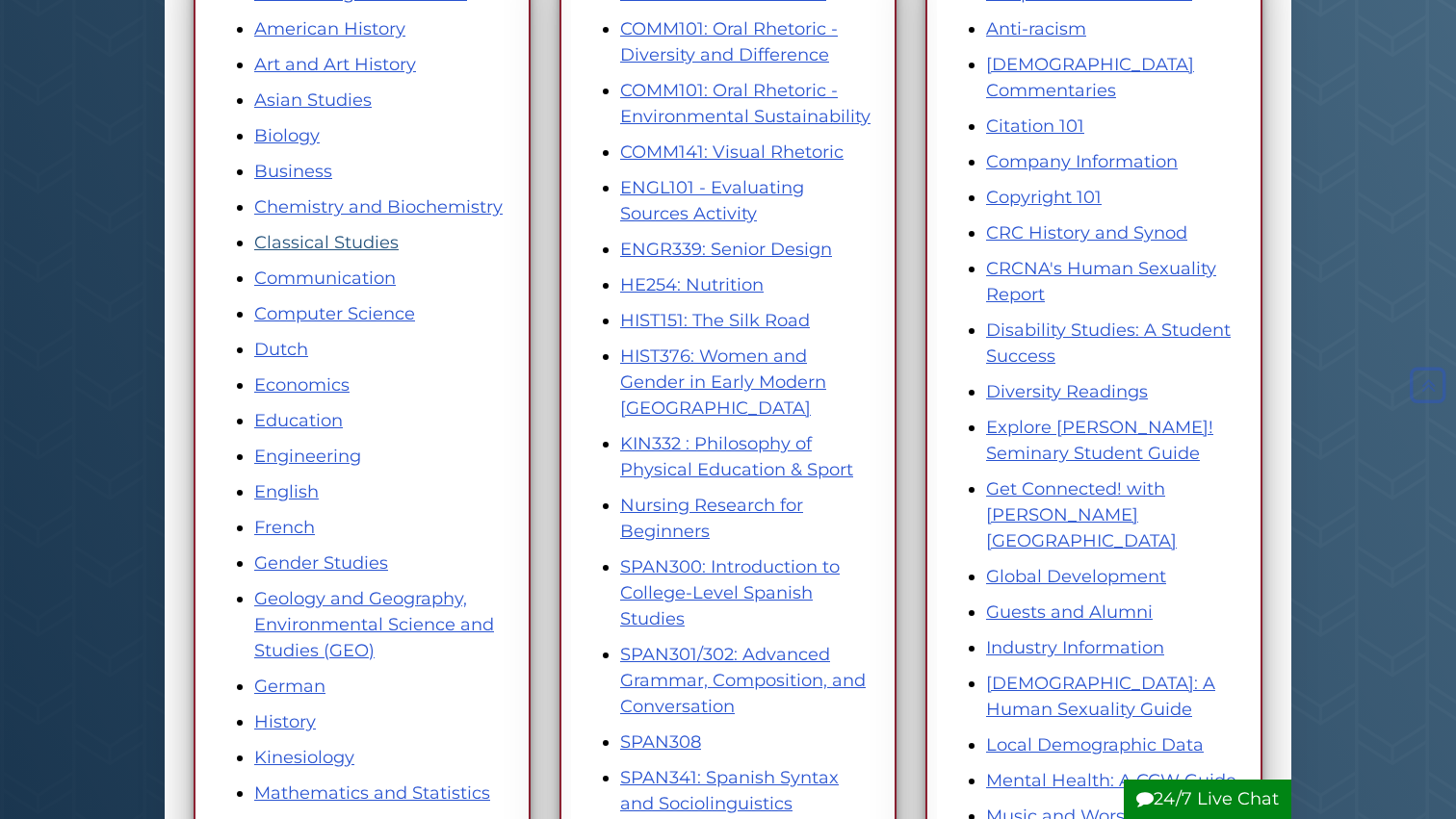
scroll to position [511, 0]
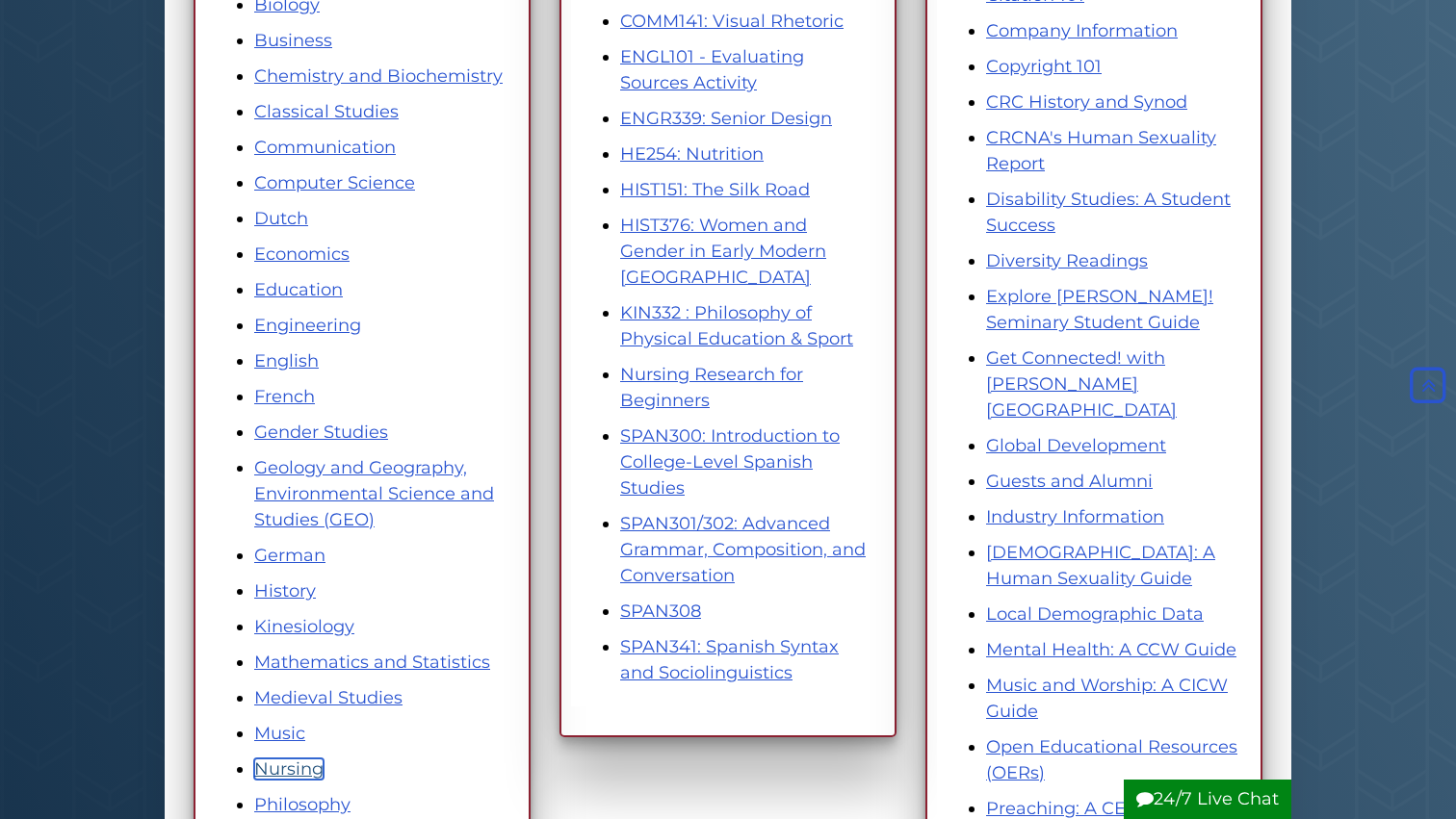
click at [281, 773] on link "Nursing" at bounding box center [289, 768] width 69 height 21
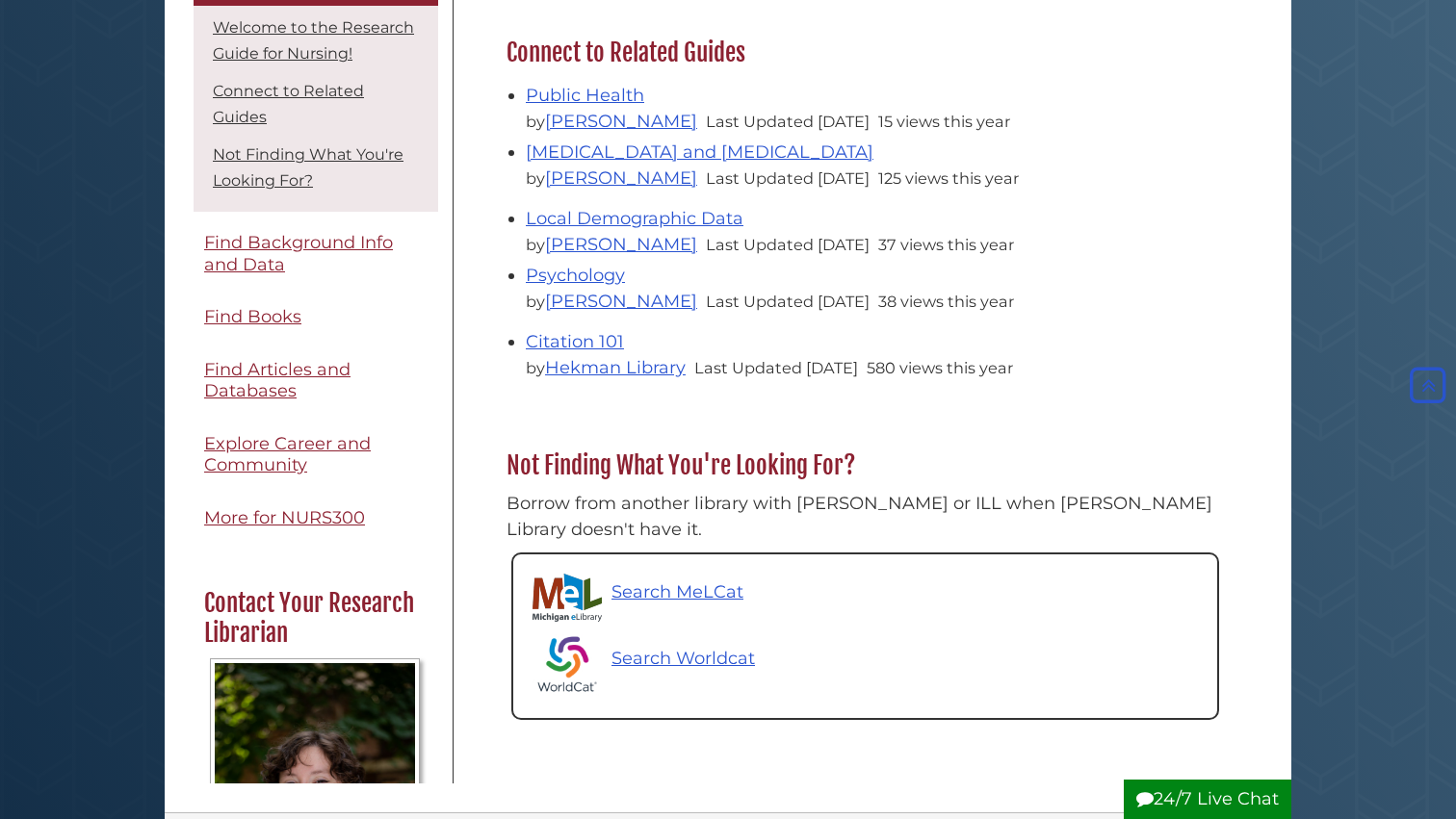
scroll to position [677, 0]
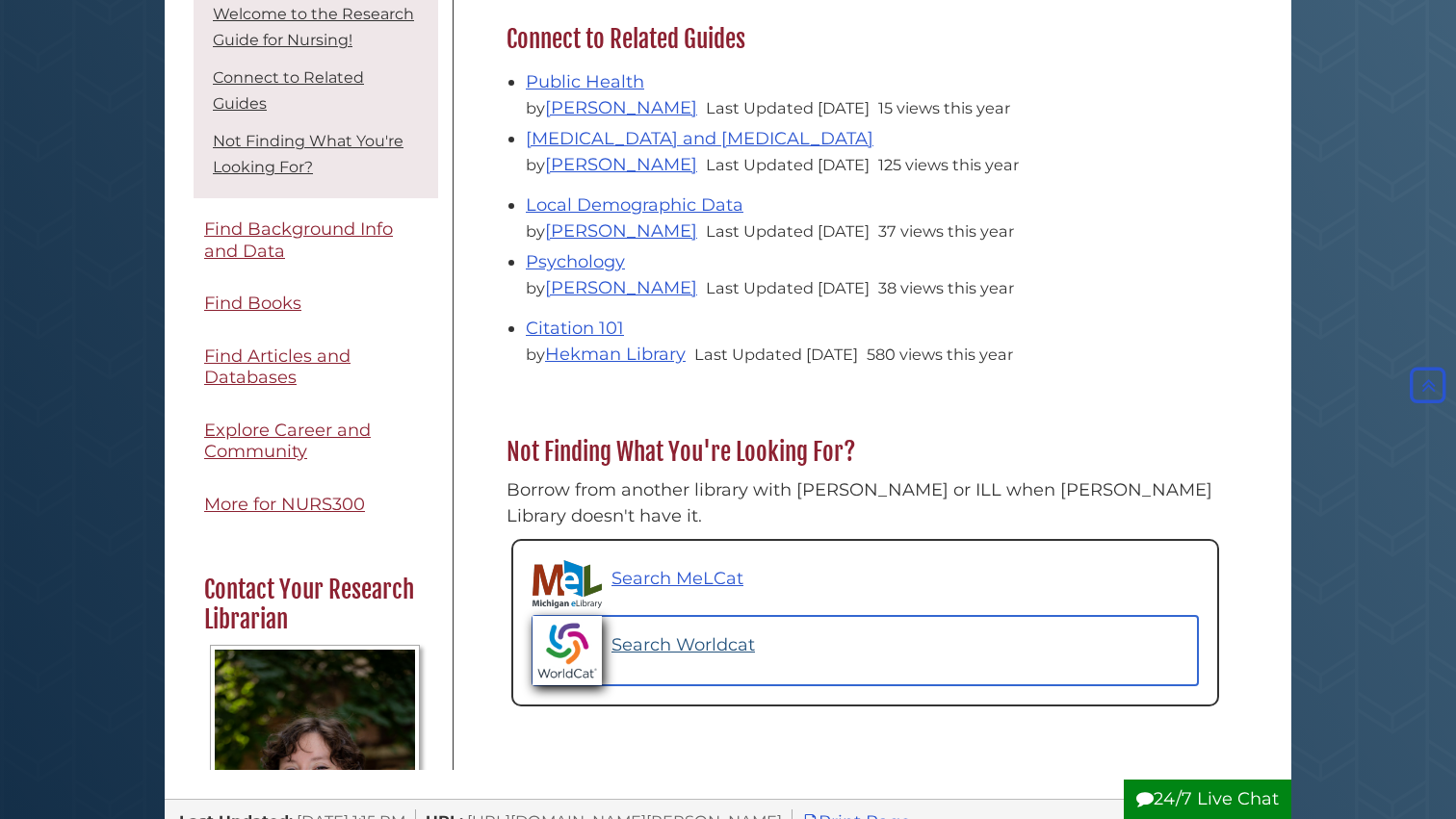
click at [707, 633] on p "Search Worldcat" at bounding box center [682, 646] width 144 height 26
